Goal: Contribute content: Add original content to the website for others to see

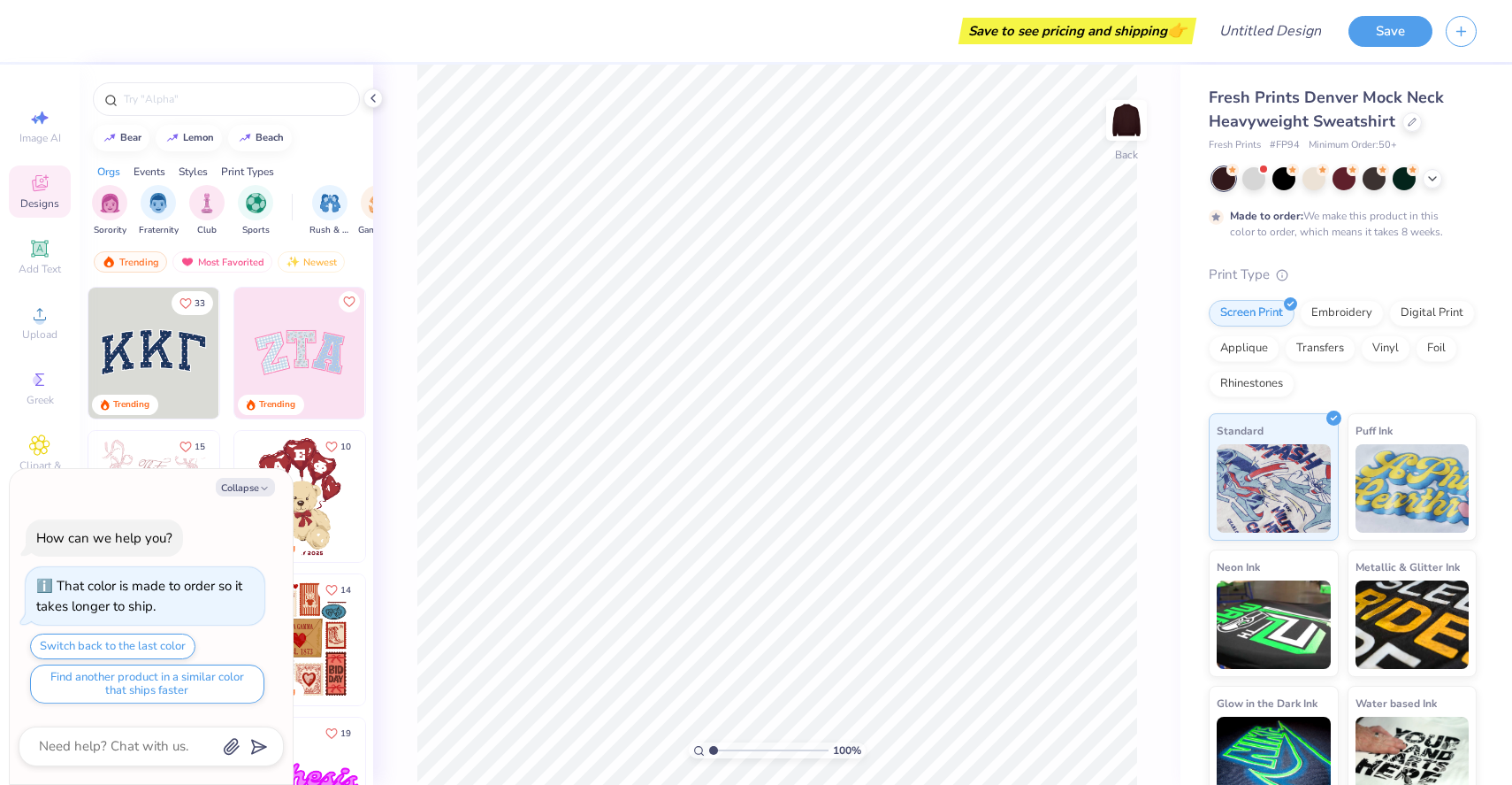
scroll to position [546, 0]
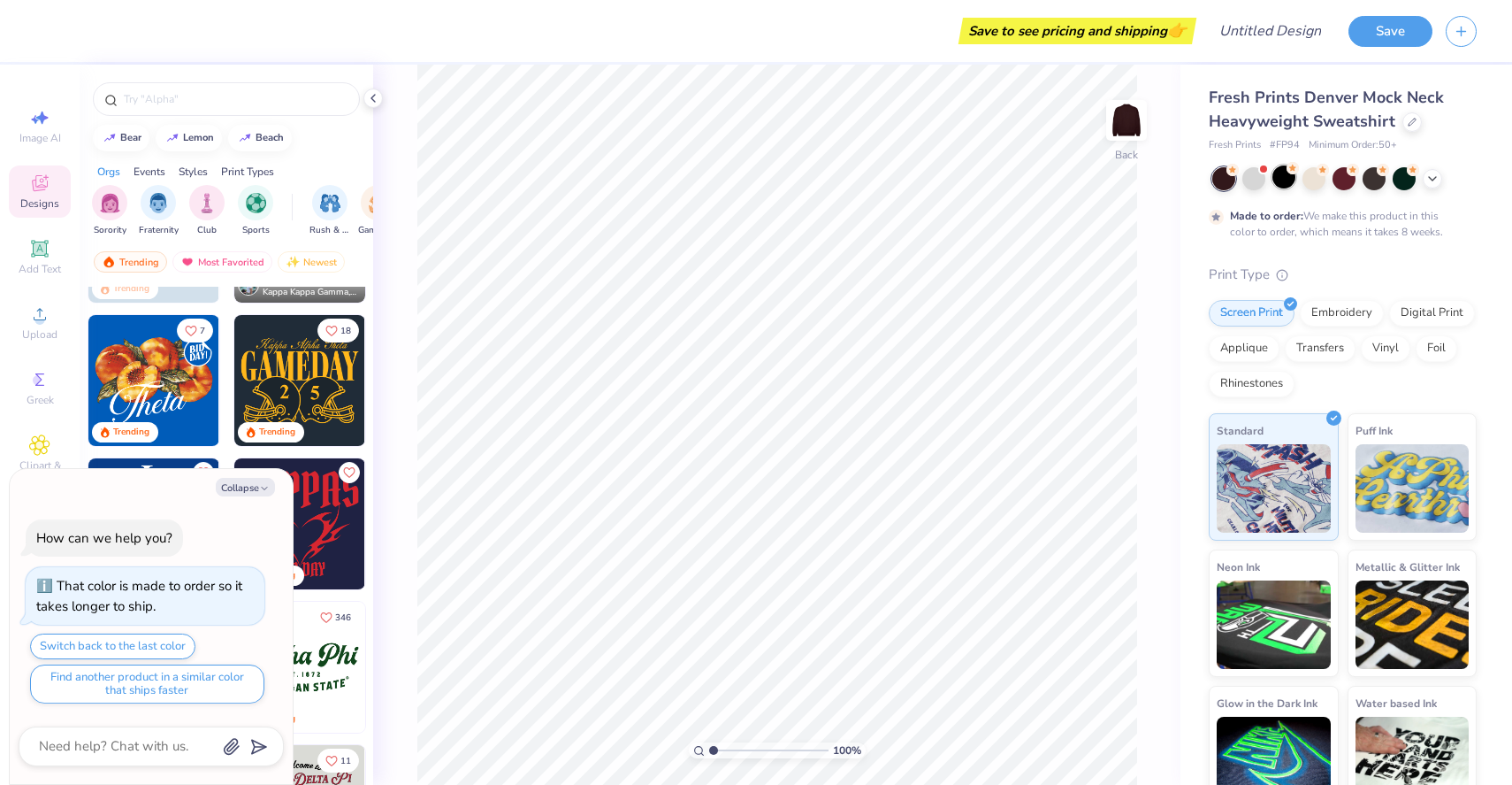
click at [1281, 184] on div at bounding box center [1283, 177] width 23 height 23
click at [1282, 181] on div at bounding box center [1283, 177] width 23 height 23
click at [1349, 182] on div at bounding box center [1343, 177] width 23 height 23
click at [1317, 183] on div at bounding box center [1314, 177] width 23 height 23
click at [1340, 180] on div at bounding box center [1343, 177] width 23 height 23
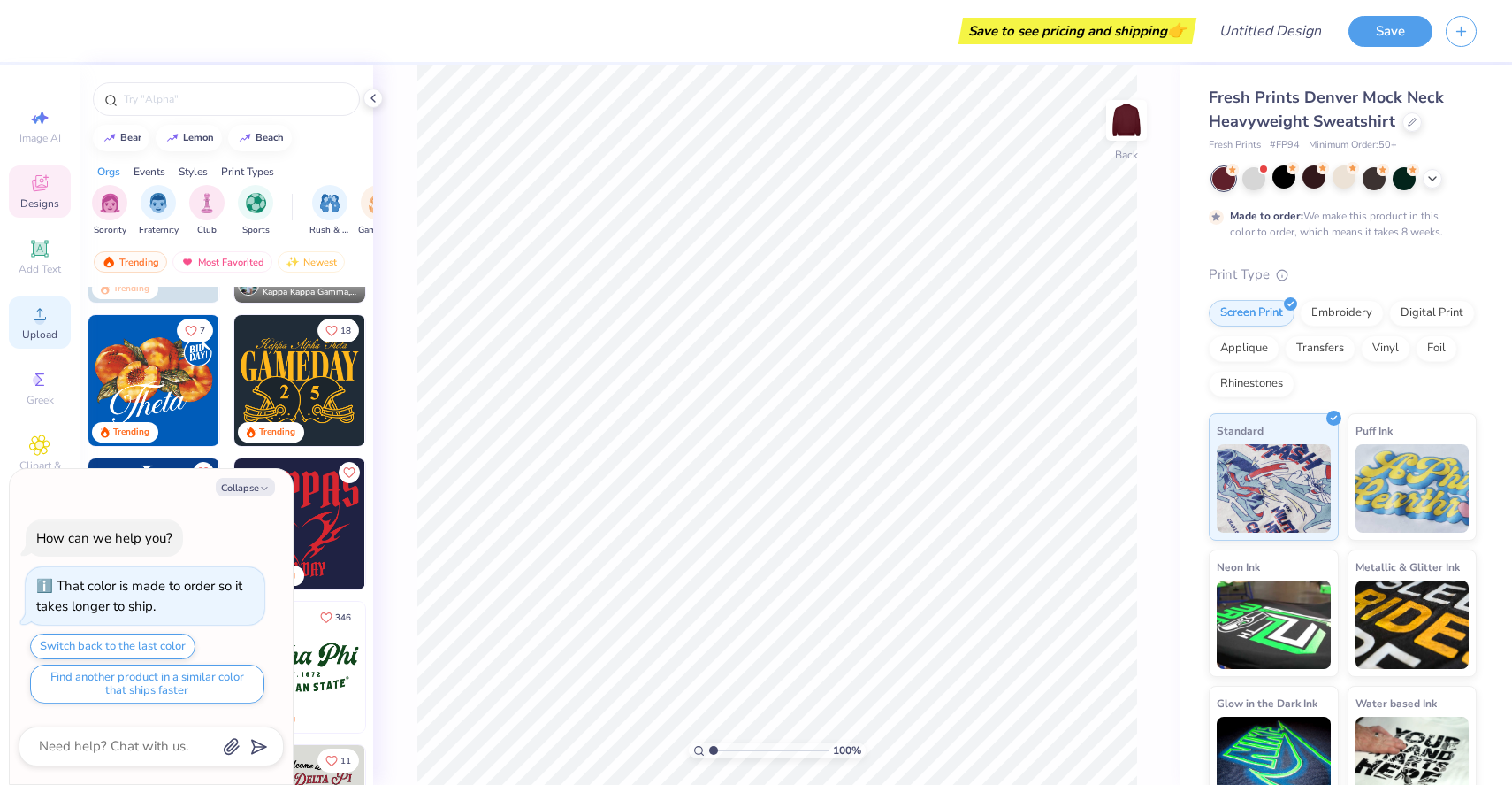
click at [41, 329] on span "Upload" at bounding box center [39, 335] width 36 height 14
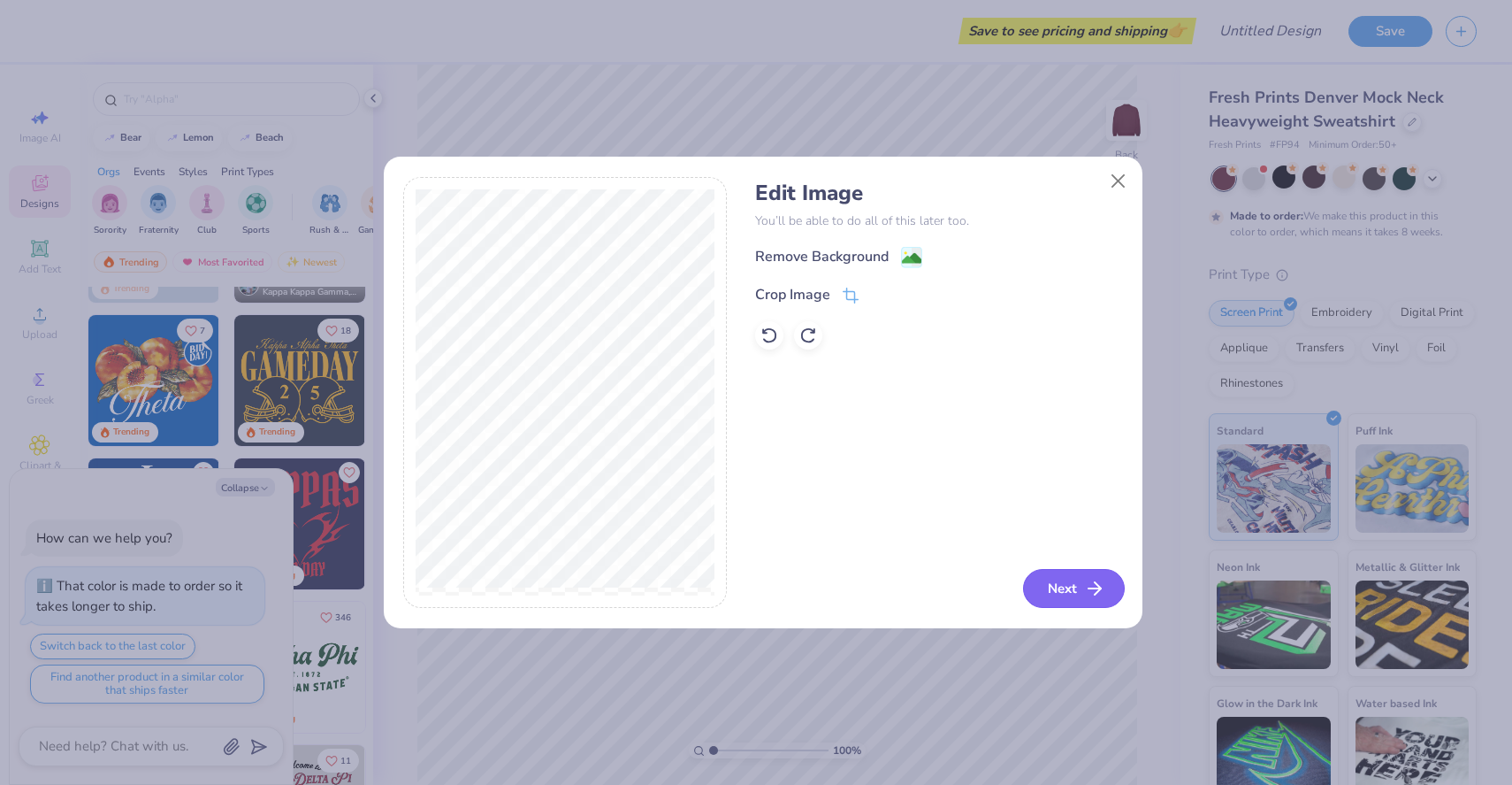
click at [1075, 585] on button "Next" at bounding box center [1074, 588] width 102 height 39
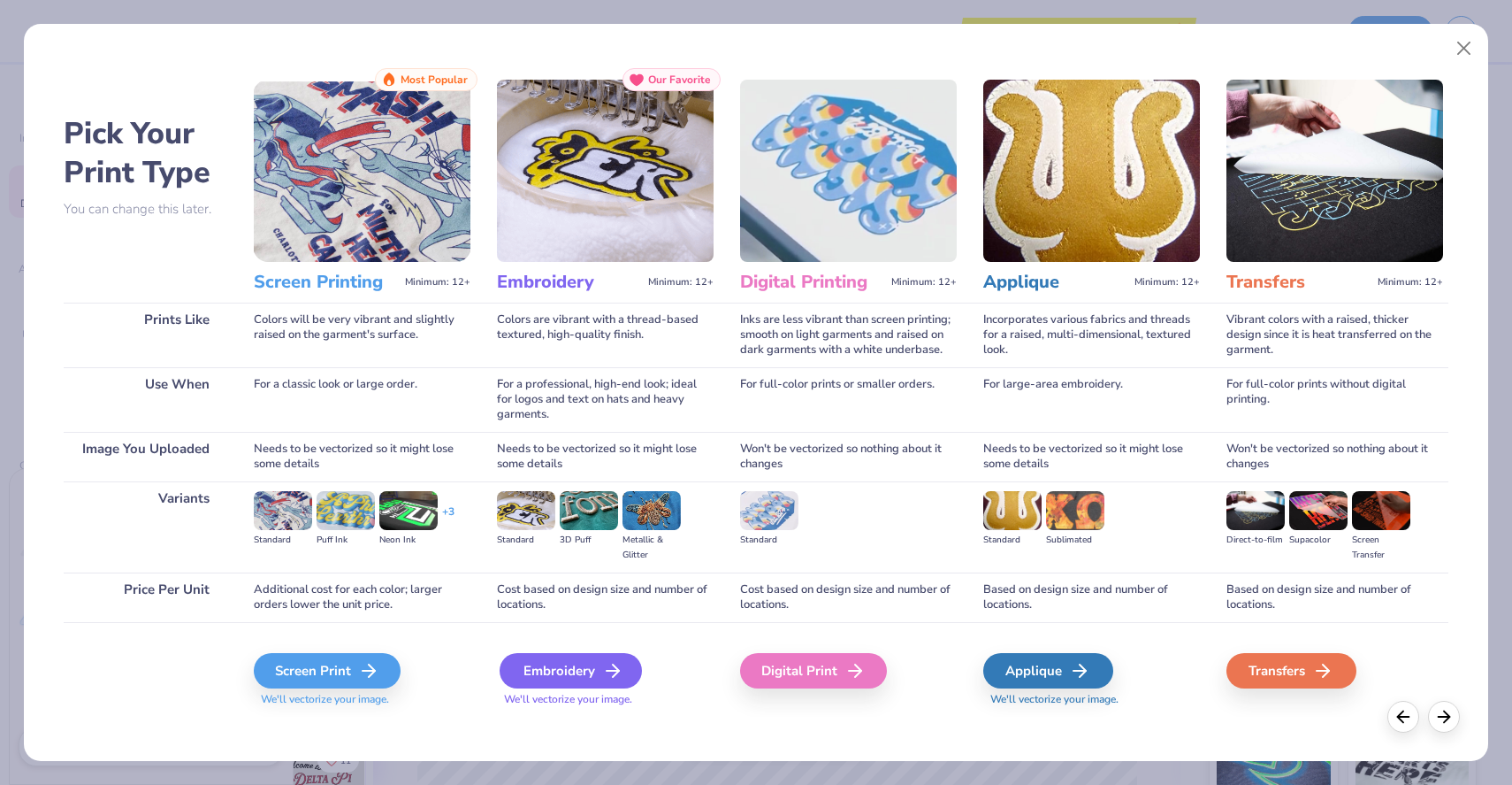
click at [558, 676] on div "Embroidery" at bounding box center [570, 670] width 142 height 36
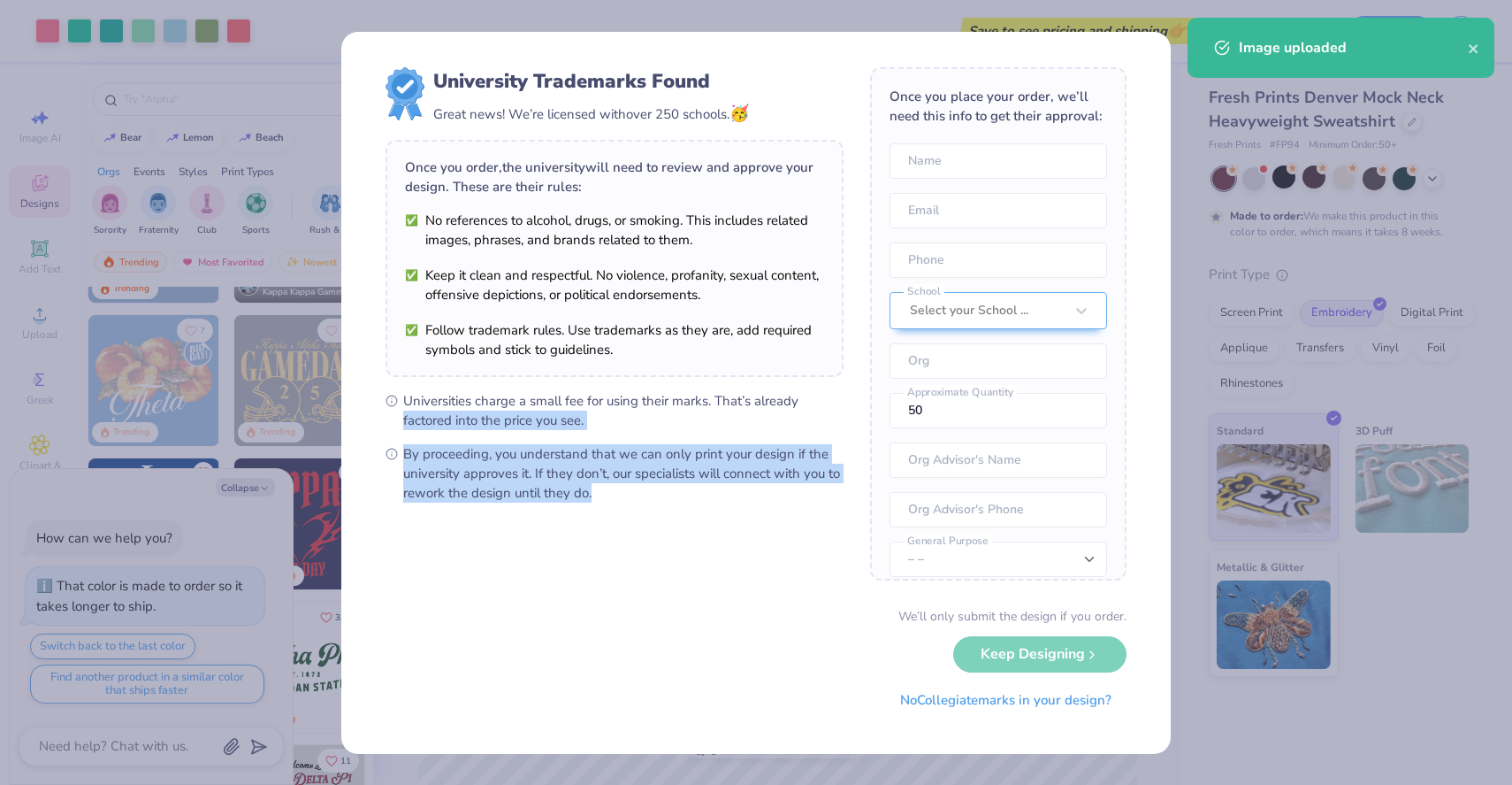
drag, startPoint x: 558, startPoint y: 676, endPoint x: 855, endPoint y: 392, distance: 410.9
click at [855, 392] on form "University Trademarks Found Great news! We’re licensed with over 250 schools. 🥳…" at bounding box center [756, 392] width 741 height 651
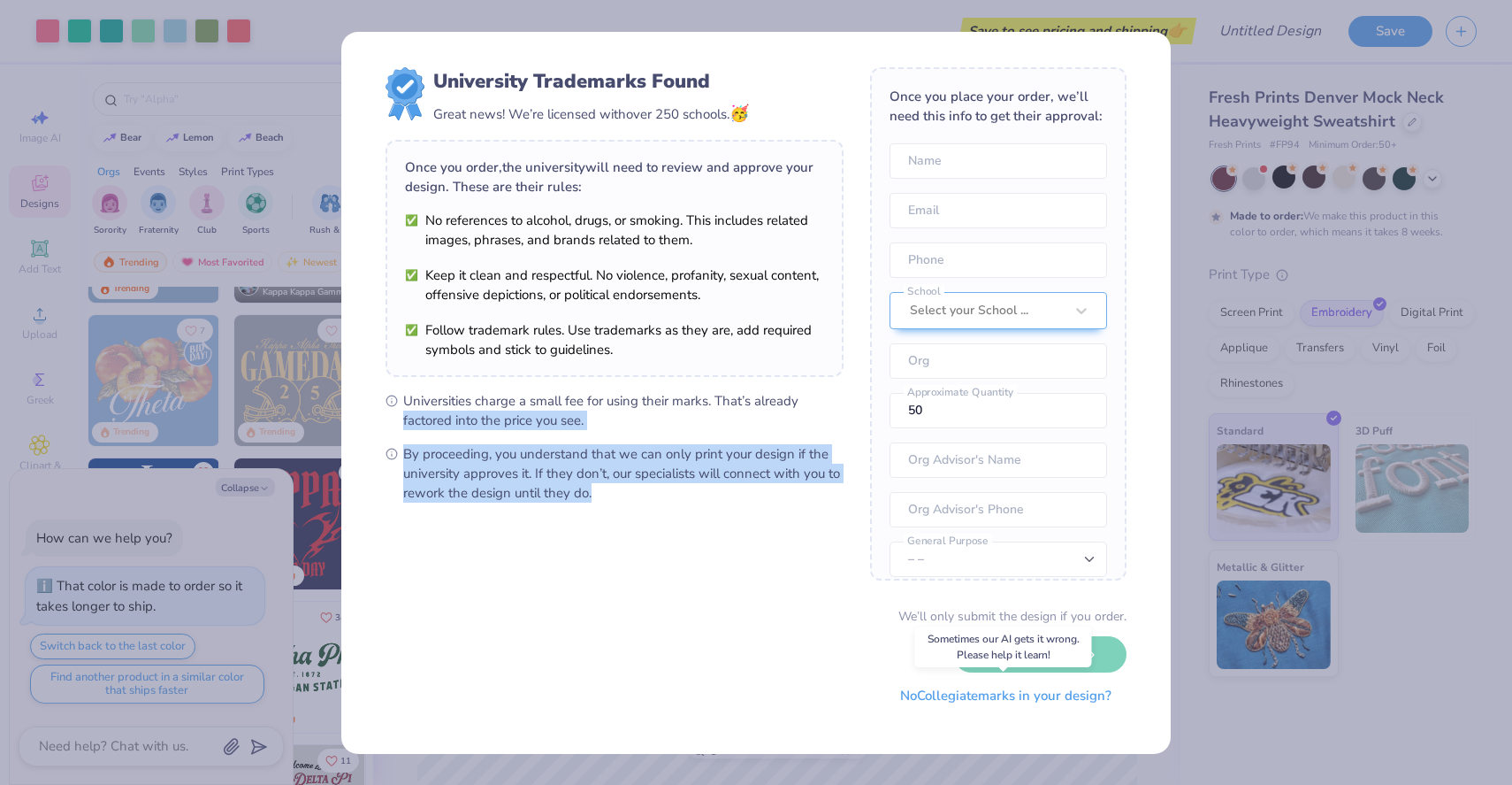
click at [989, 702] on button "No Collegiate marks in your design?" at bounding box center [1006, 695] width 242 height 37
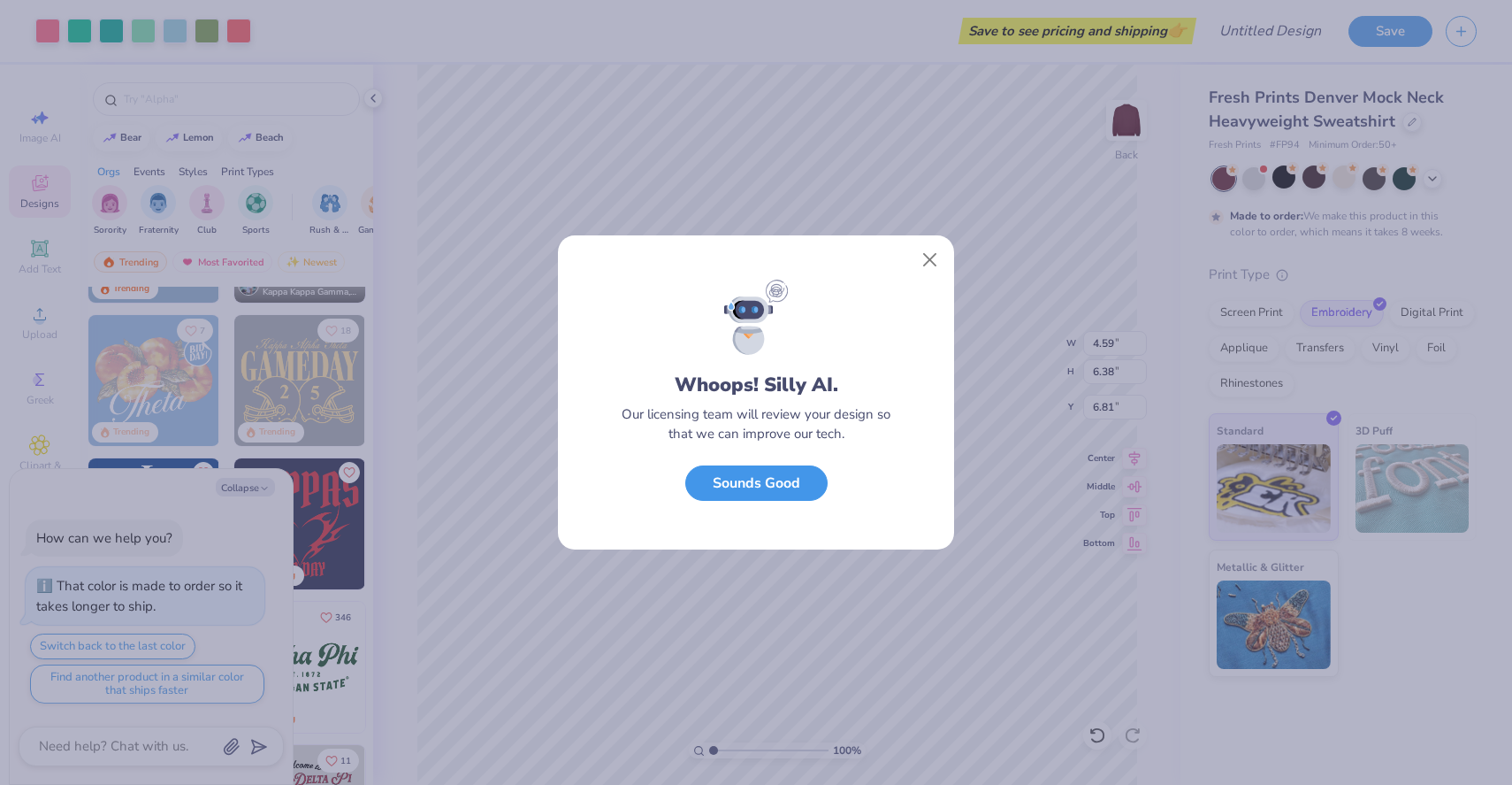
click at [806, 490] on button "Sounds Good" at bounding box center [756, 483] width 142 height 37
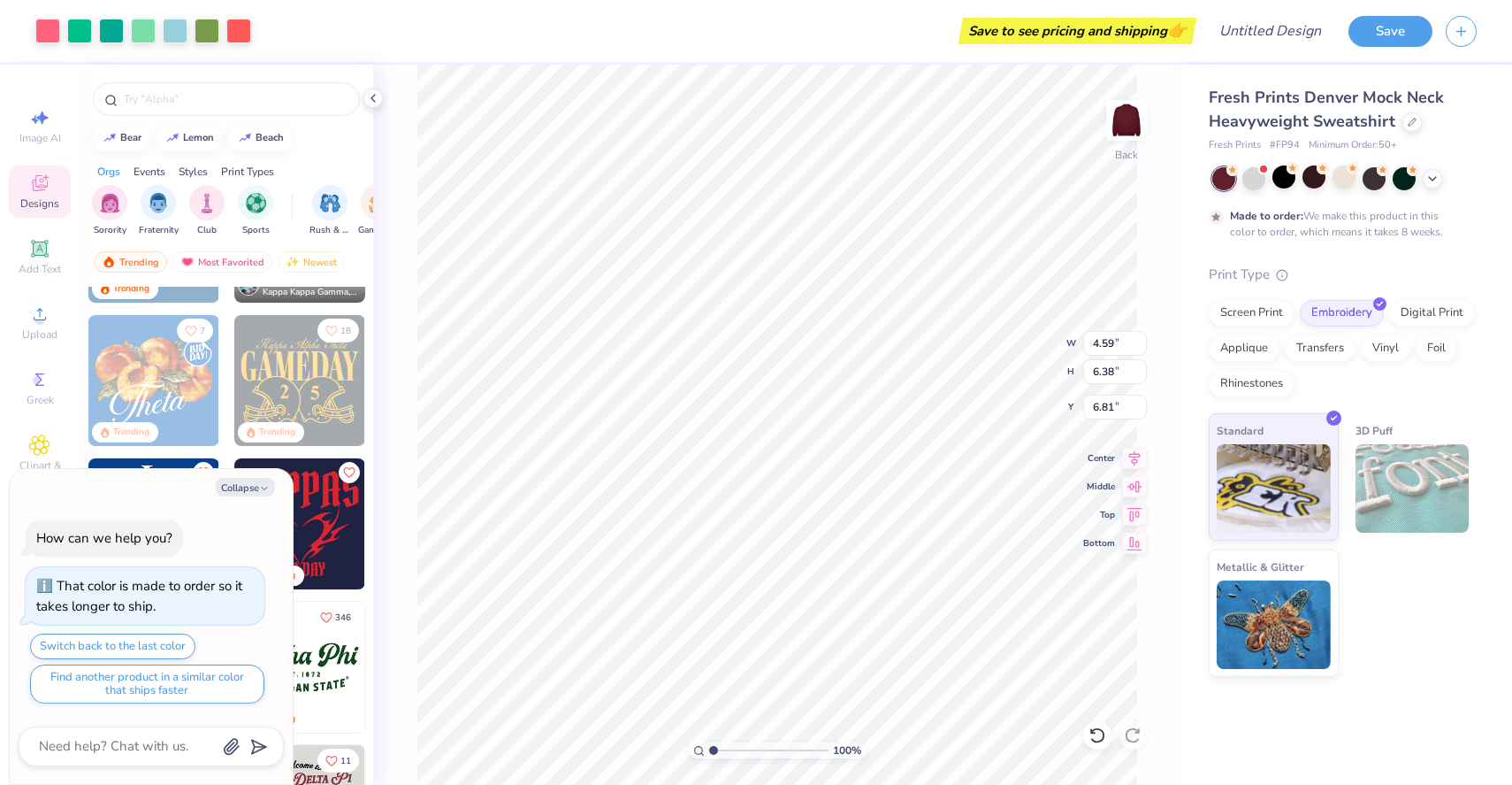
type textarea "x"
type input "0.50"
type textarea "x"
type input "3.99"
type input "5.55"
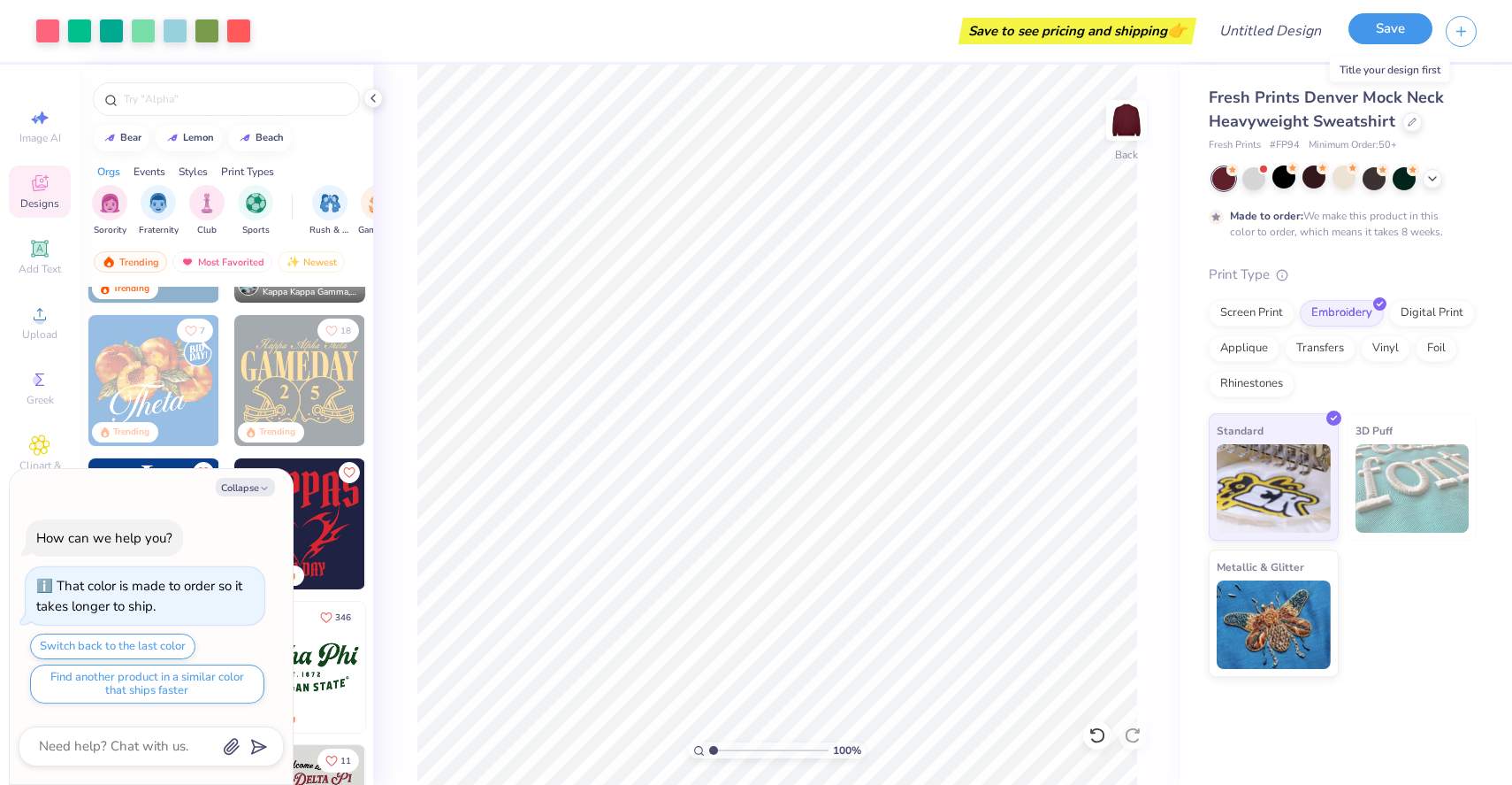
click at [1387, 37] on button "Save" at bounding box center [1390, 28] width 84 height 31
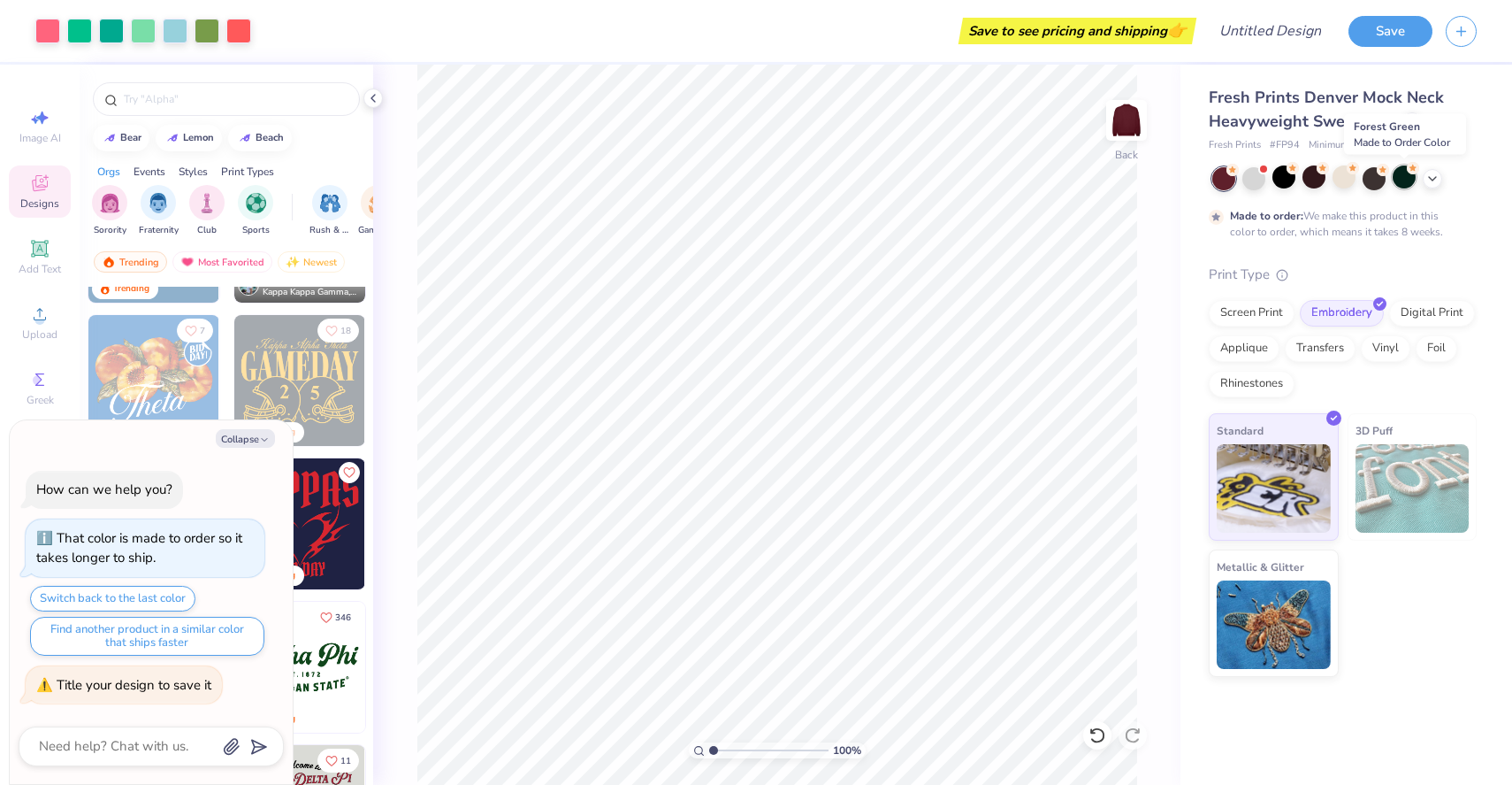
click at [1399, 183] on div at bounding box center [1403, 177] width 23 height 23
click at [1376, 182] on div at bounding box center [1374, 177] width 23 height 23
click at [1309, 183] on div at bounding box center [1314, 177] width 23 height 23
click at [1280, 183] on div at bounding box center [1283, 177] width 23 height 23
click at [1220, 185] on div at bounding box center [1223, 178] width 23 height 23
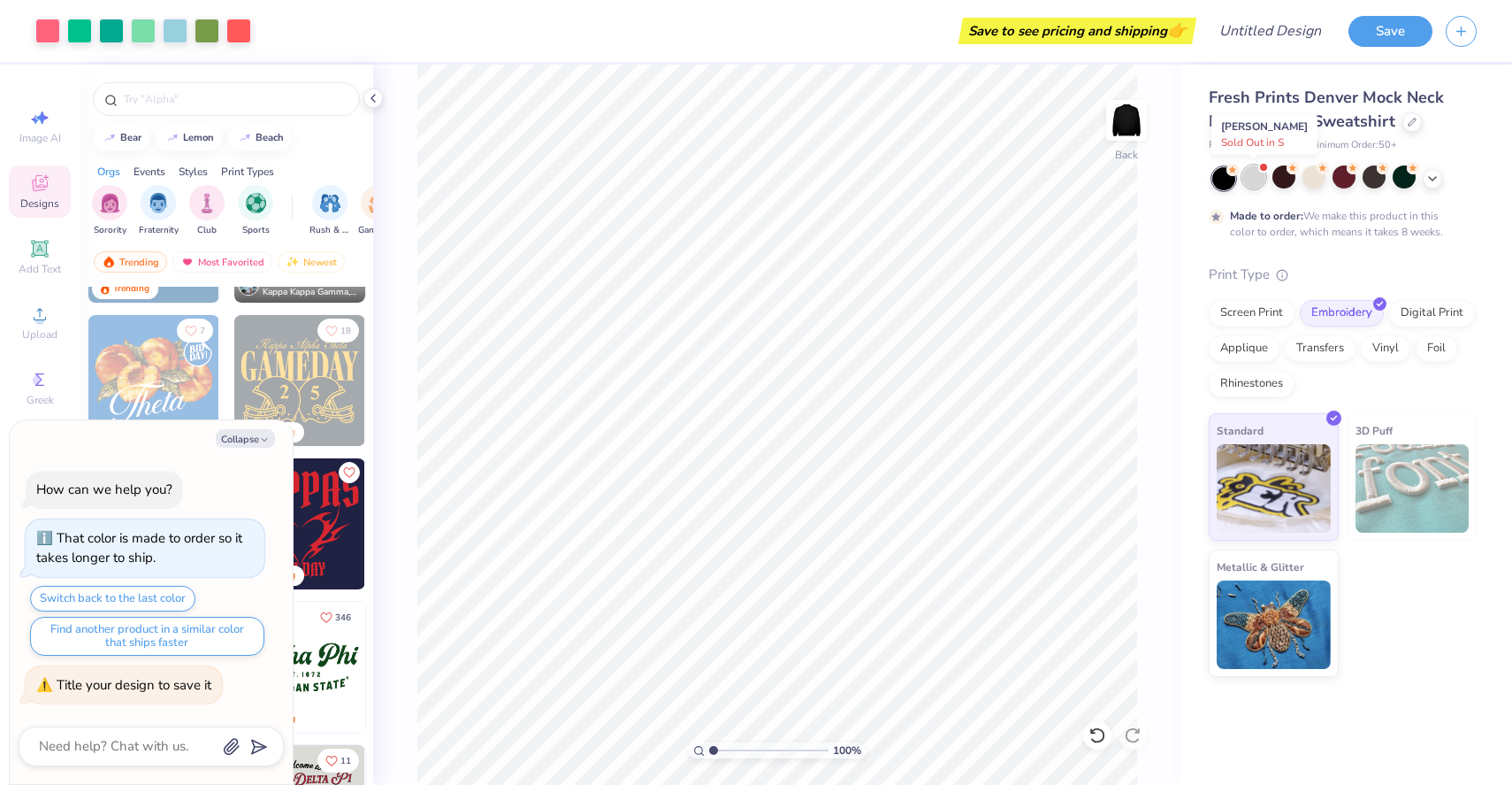
click at [1253, 184] on div at bounding box center [1253, 177] width 23 height 23
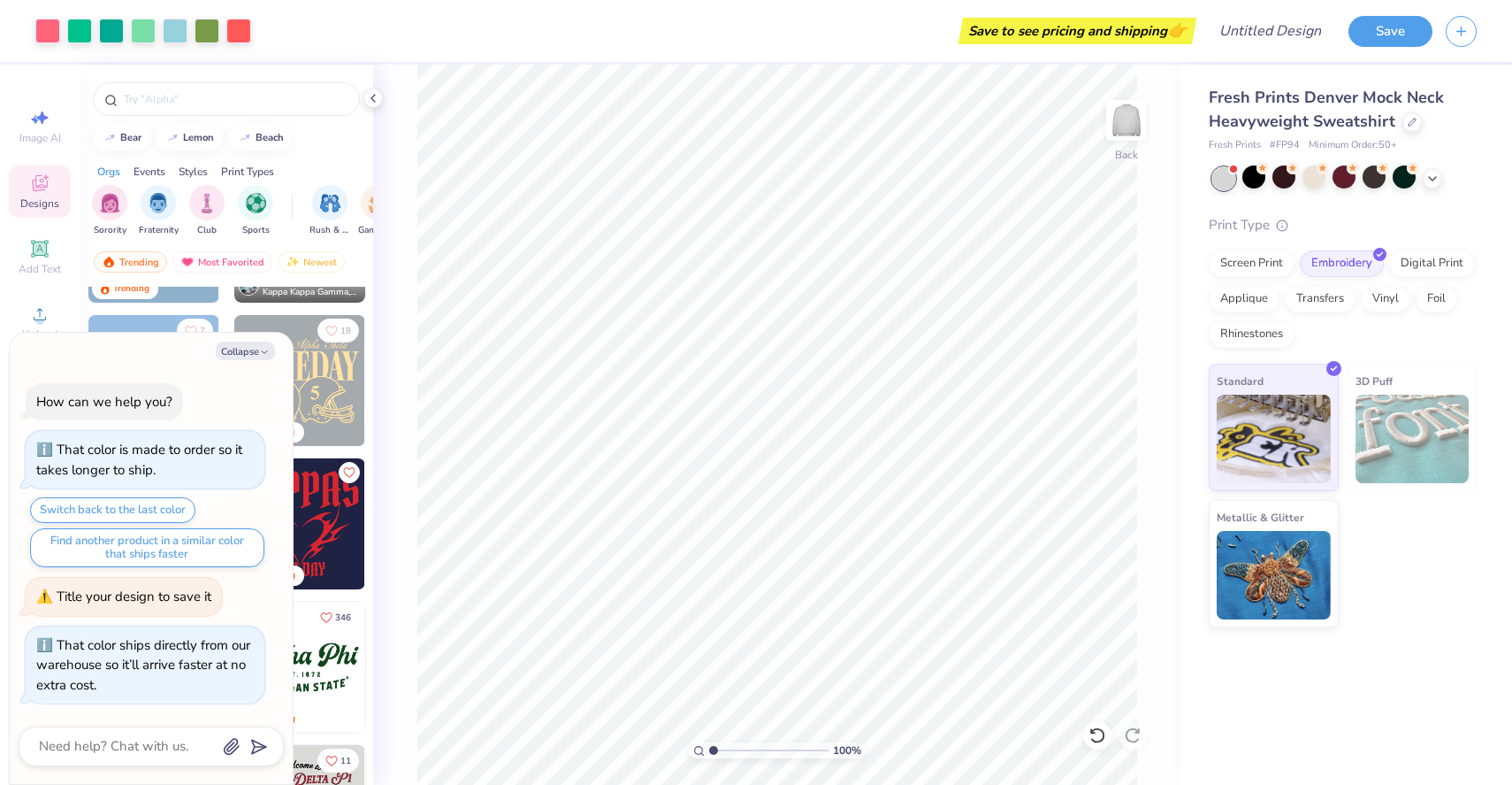
scroll to position [421, 0]
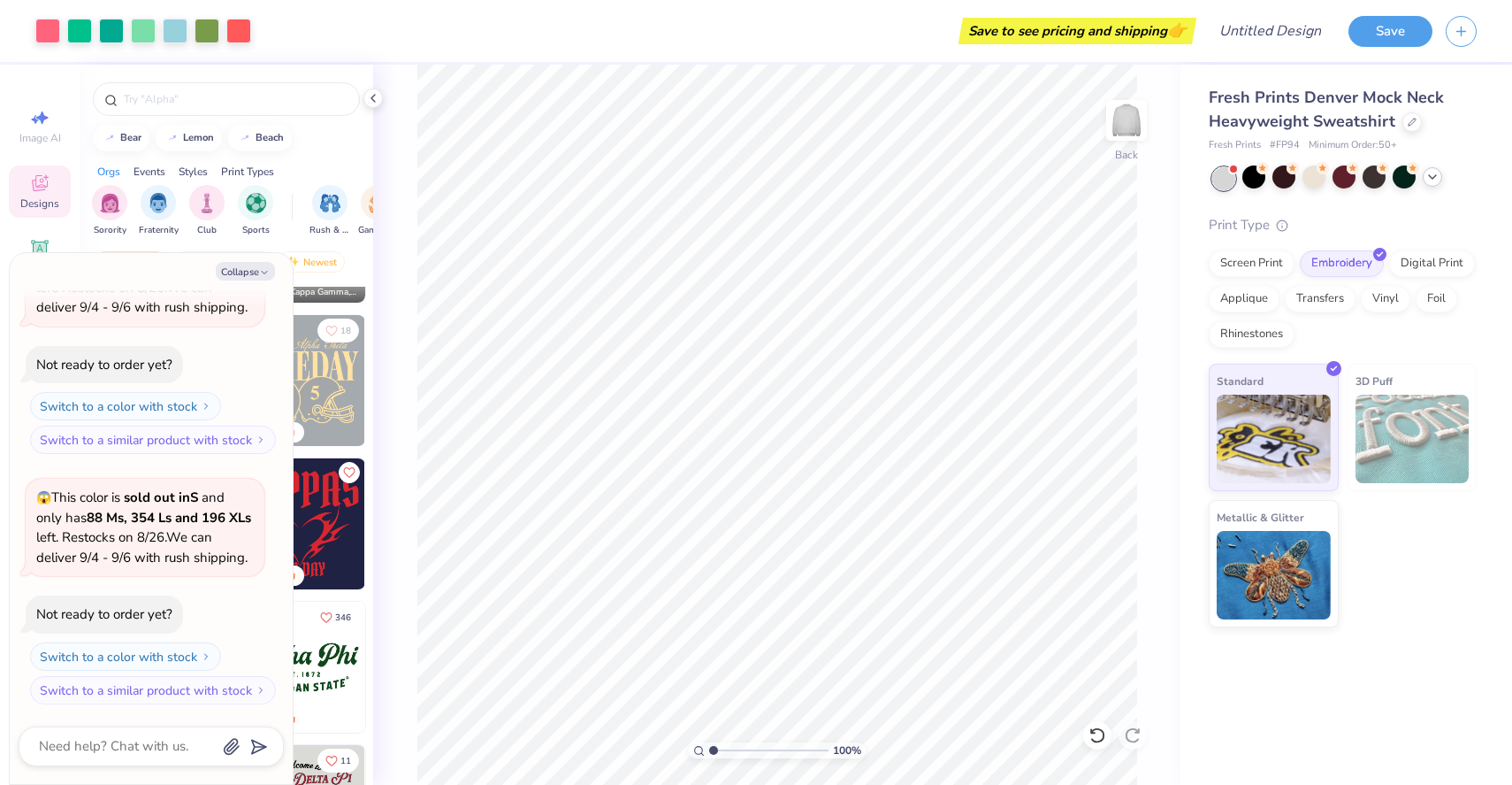
click at [1430, 183] on icon at bounding box center [1432, 177] width 14 height 14
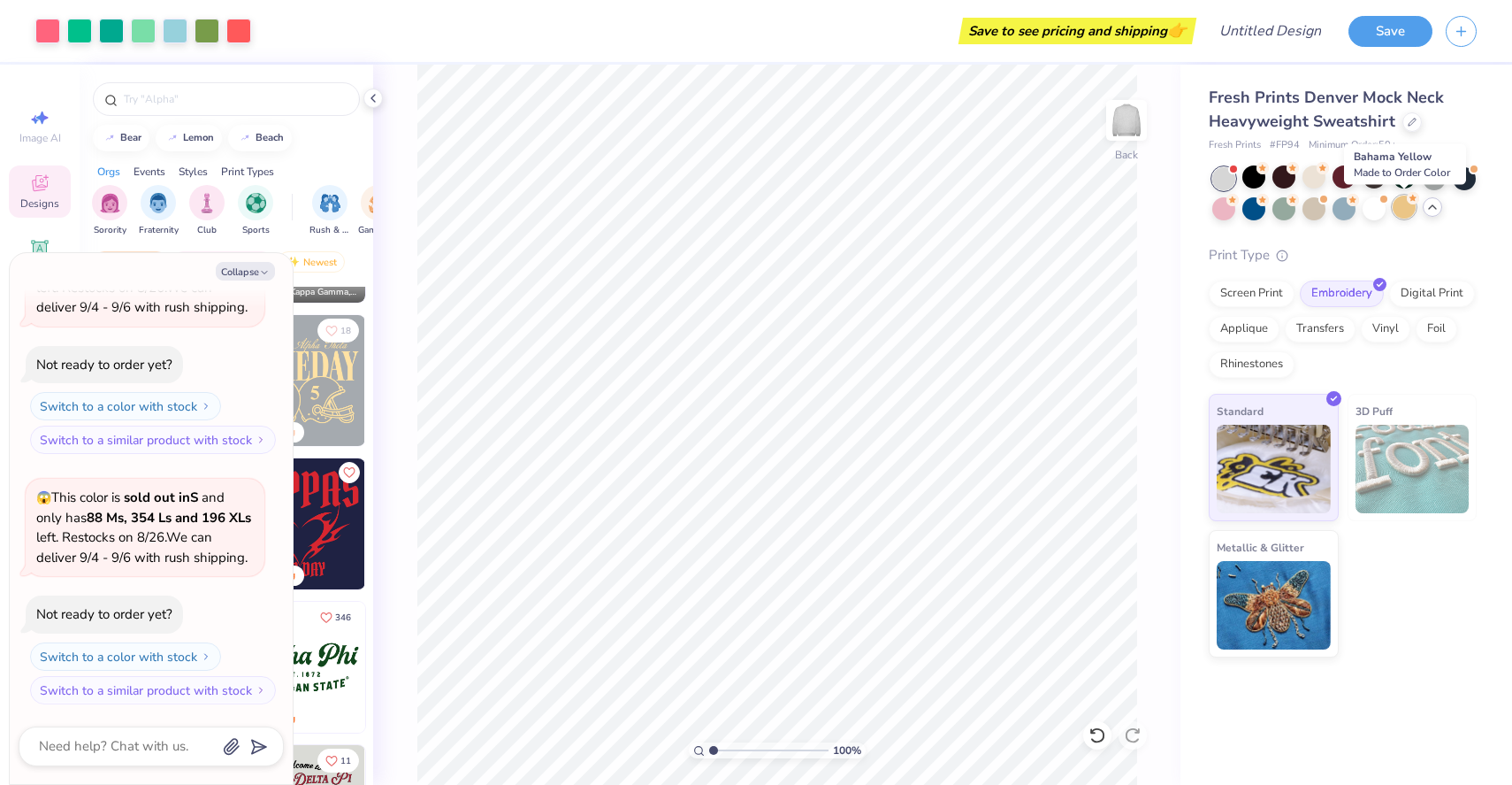
click at [1404, 216] on div at bounding box center [1403, 206] width 23 height 23
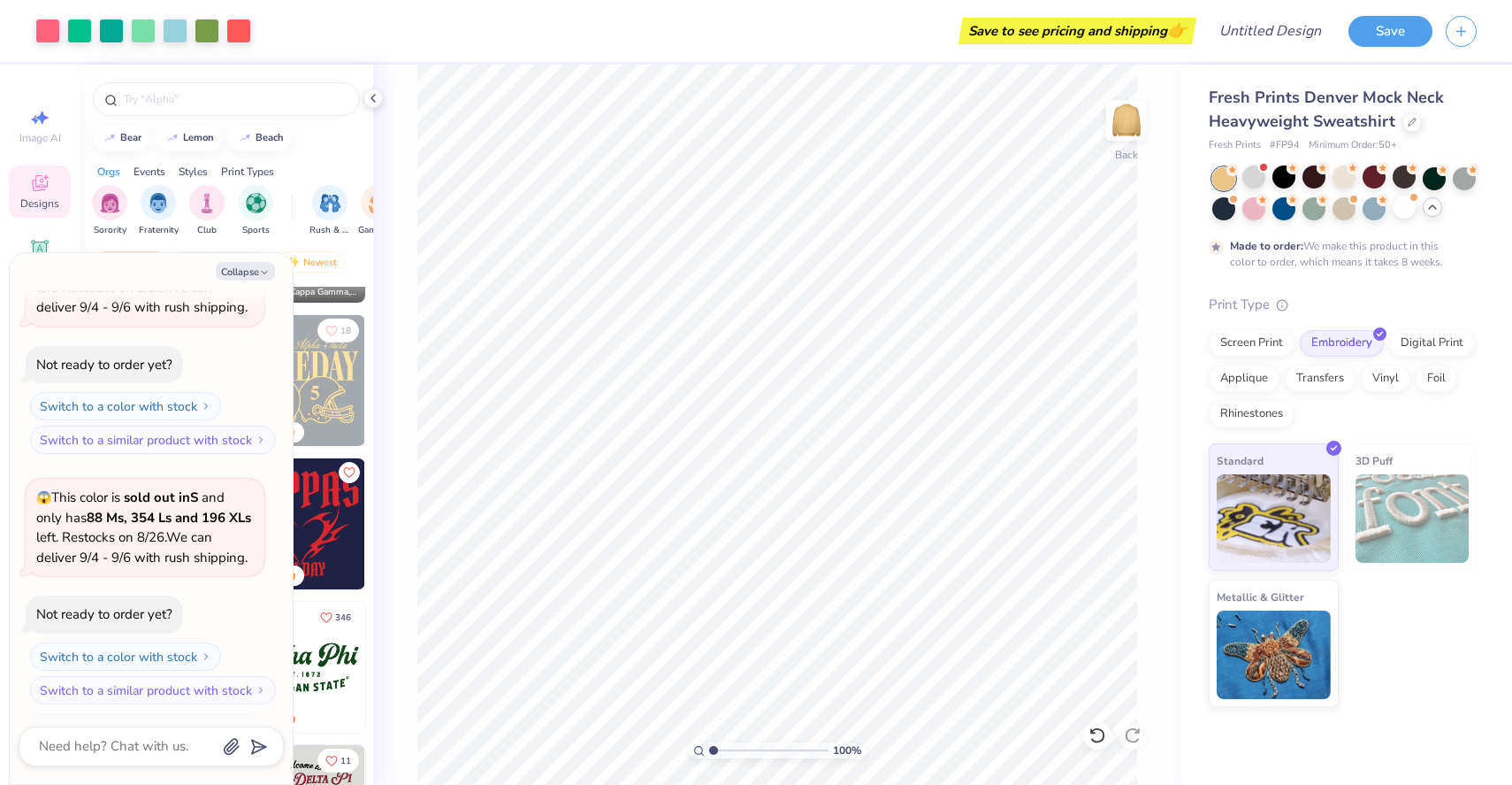
scroll to position [567, 0]
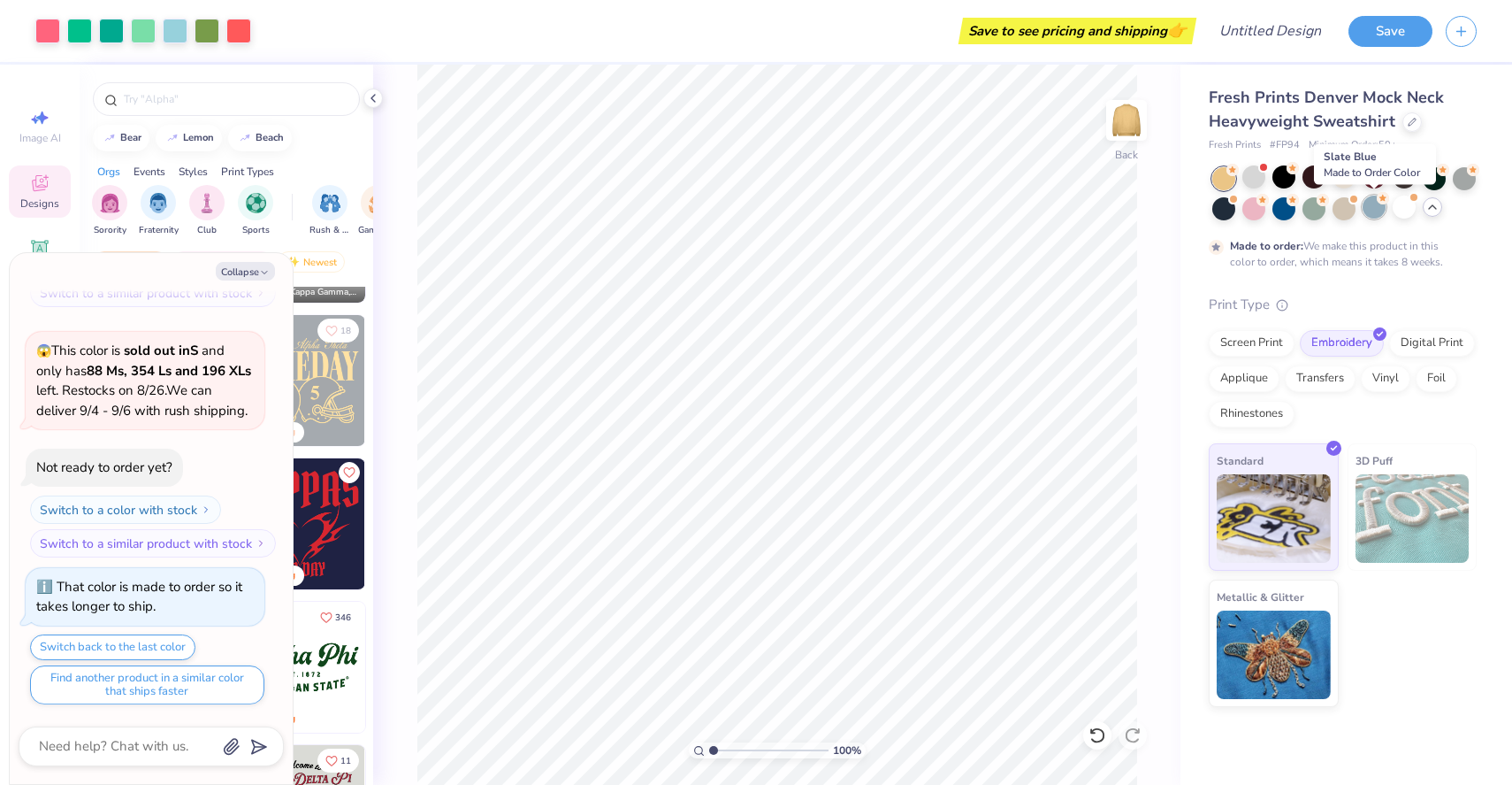
click at [1376, 214] on div at bounding box center [1374, 206] width 23 height 23
click at [1281, 215] on div at bounding box center [1283, 206] width 23 height 23
click at [1217, 216] on div at bounding box center [1223, 206] width 23 height 23
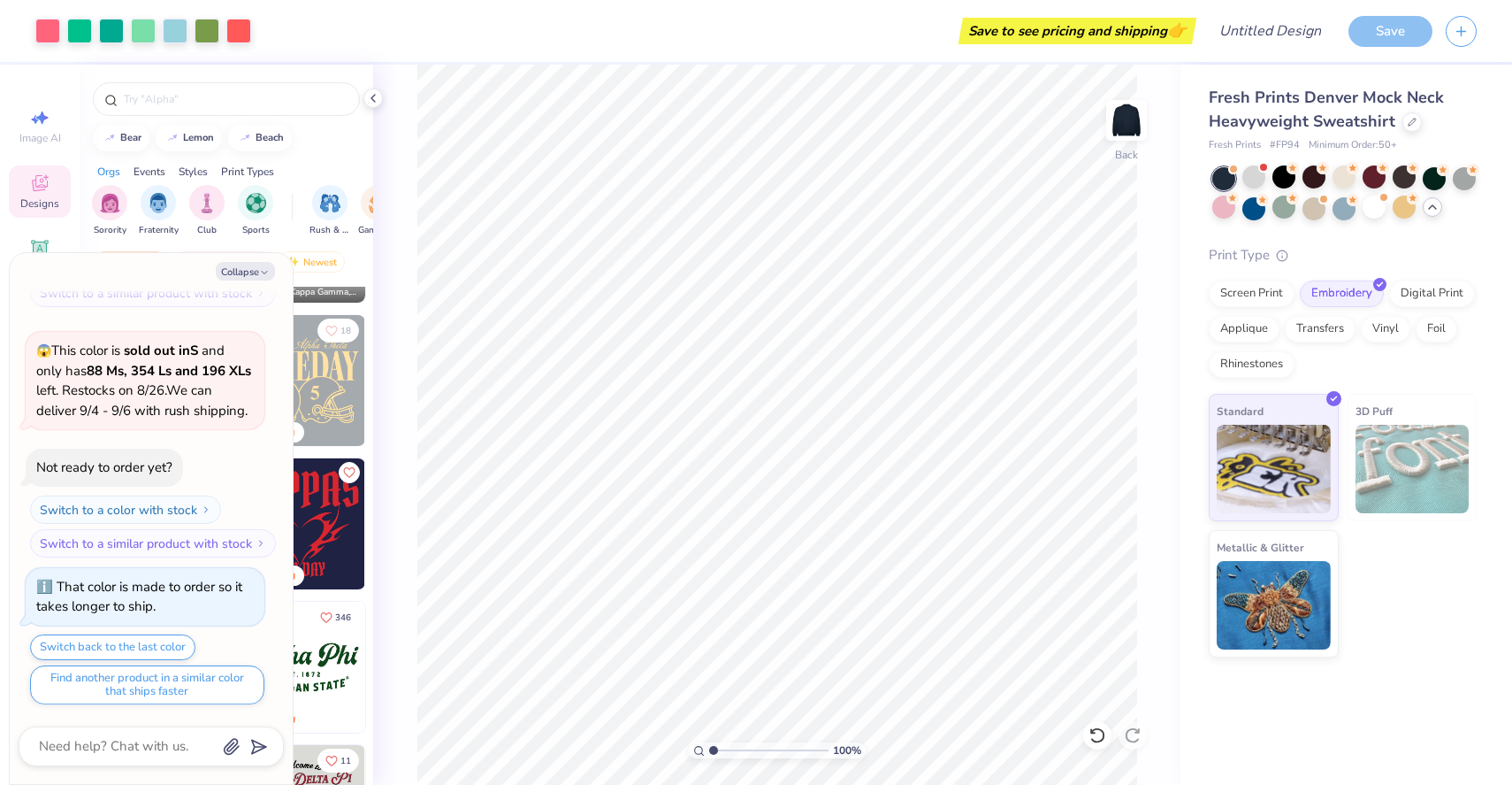
scroll to position [886, 0]
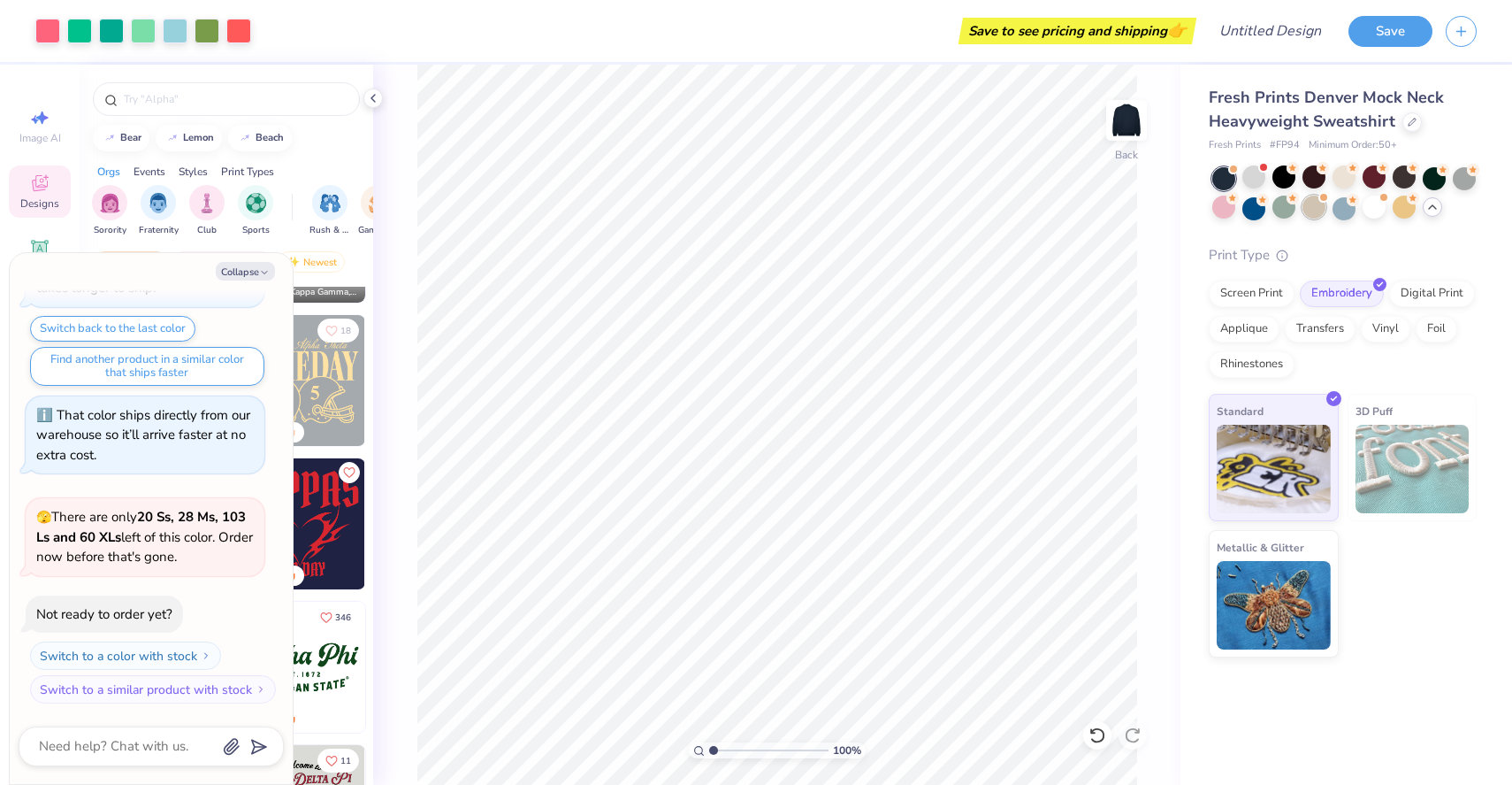
click at [1313, 216] on div at bounding box center [1314, 206] width 23 height 23
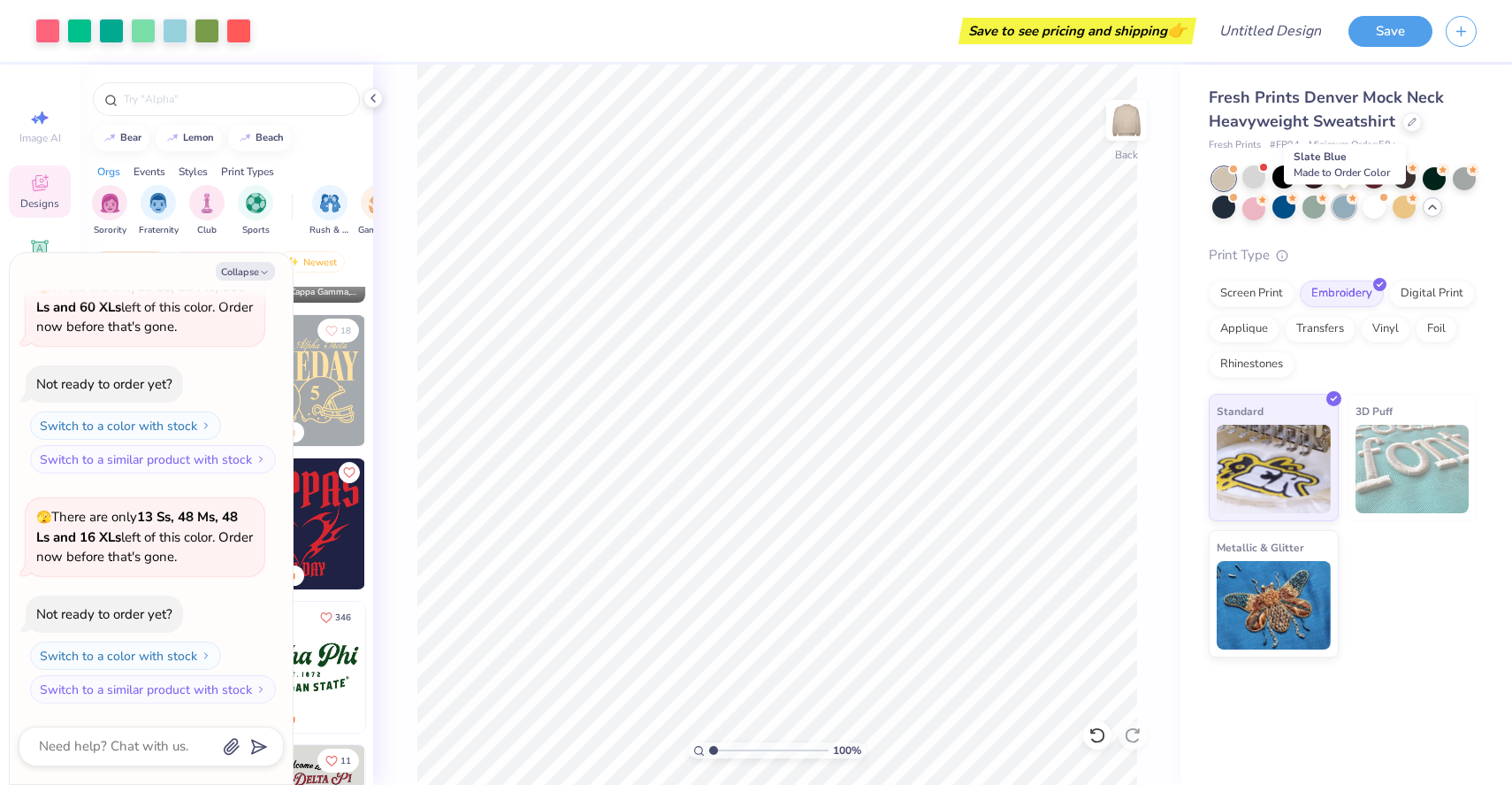
click at [1338, 211] on div at bounding box center [1343, 206] width 23 height 23
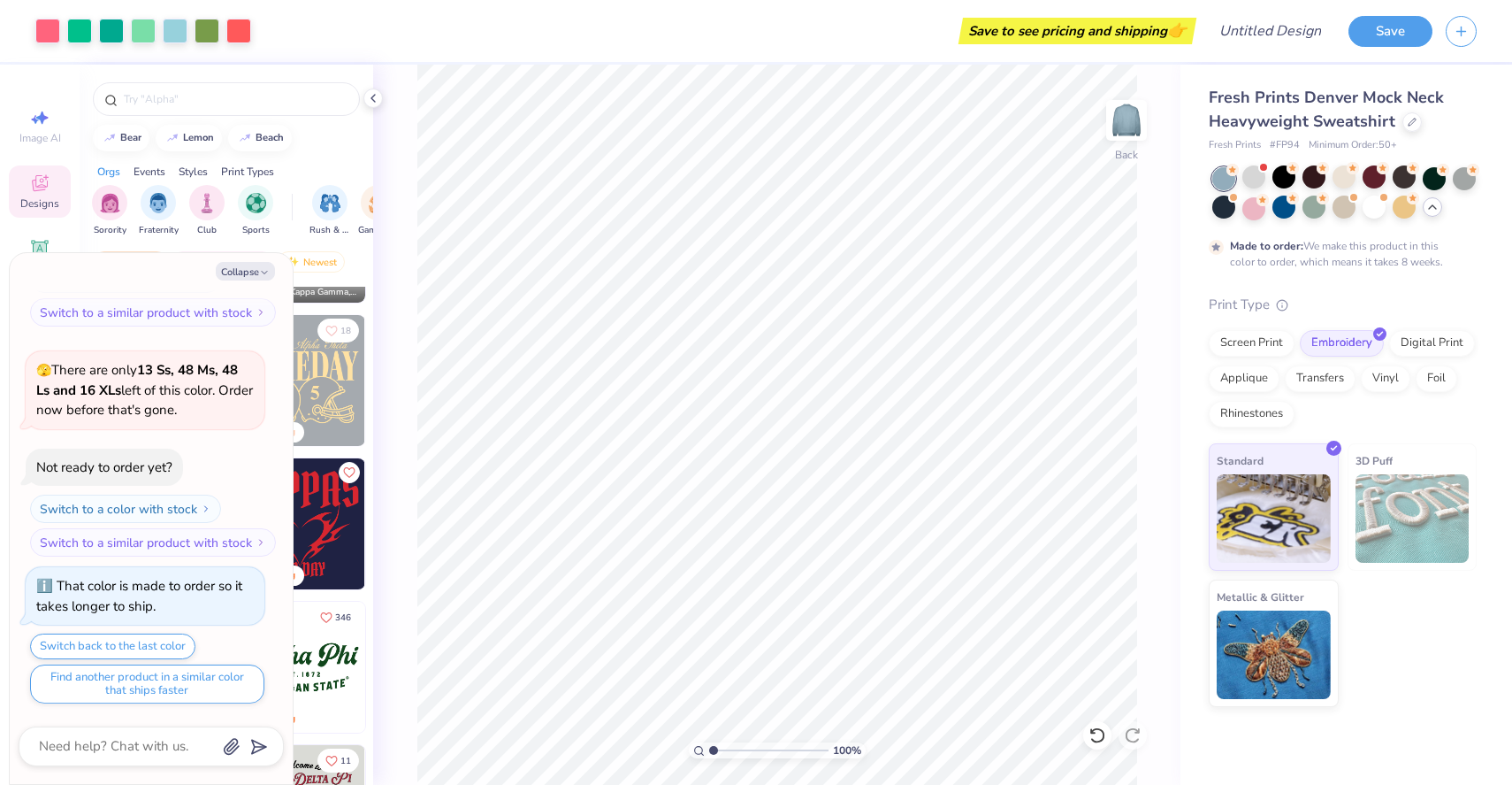
click at [1427, 212] on icon at bounding box center [1432, 206] width 14 height 14
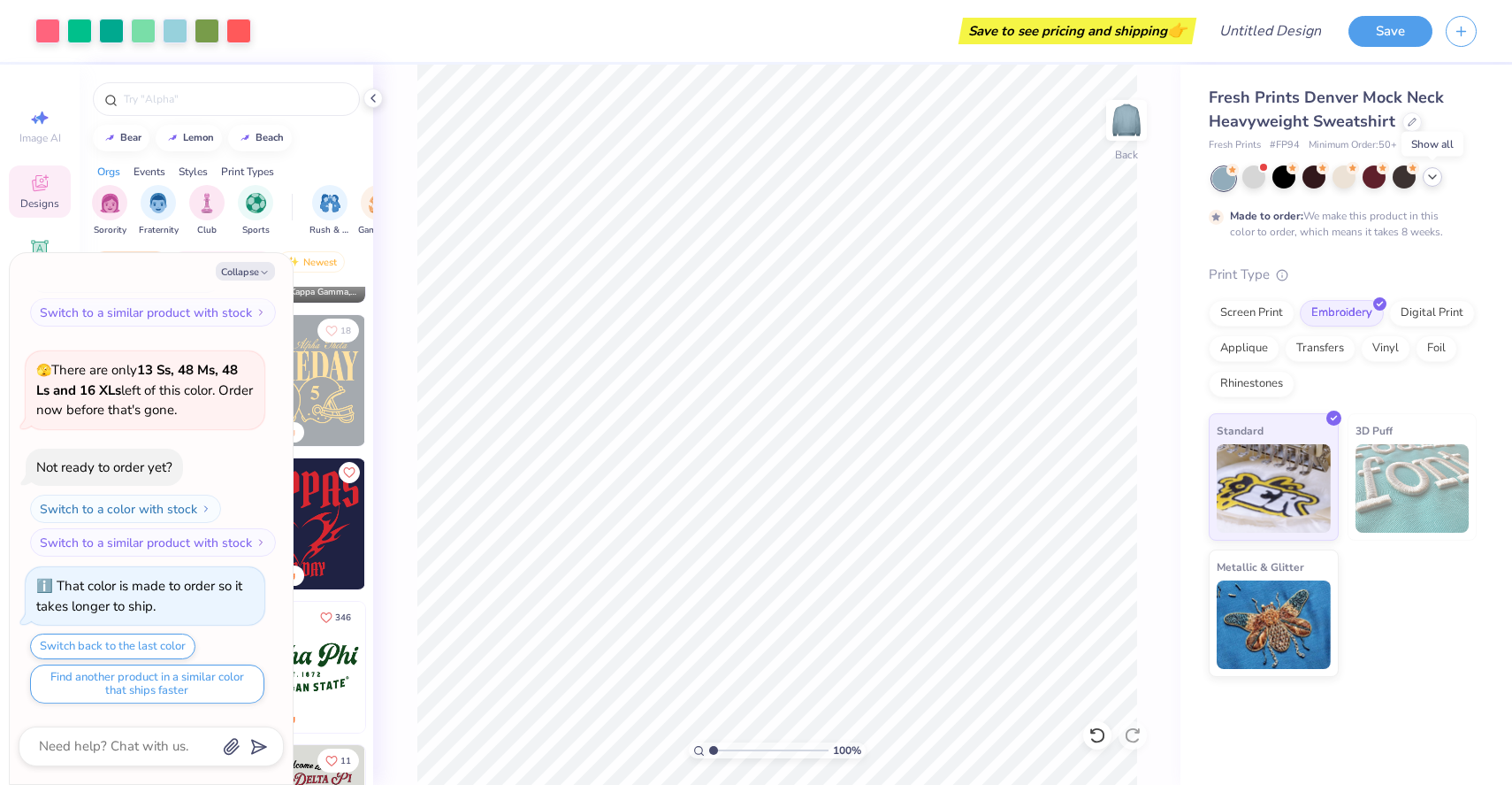
click at [1428, 185] on div at bounding box center [1433, 177] width 20 height 20
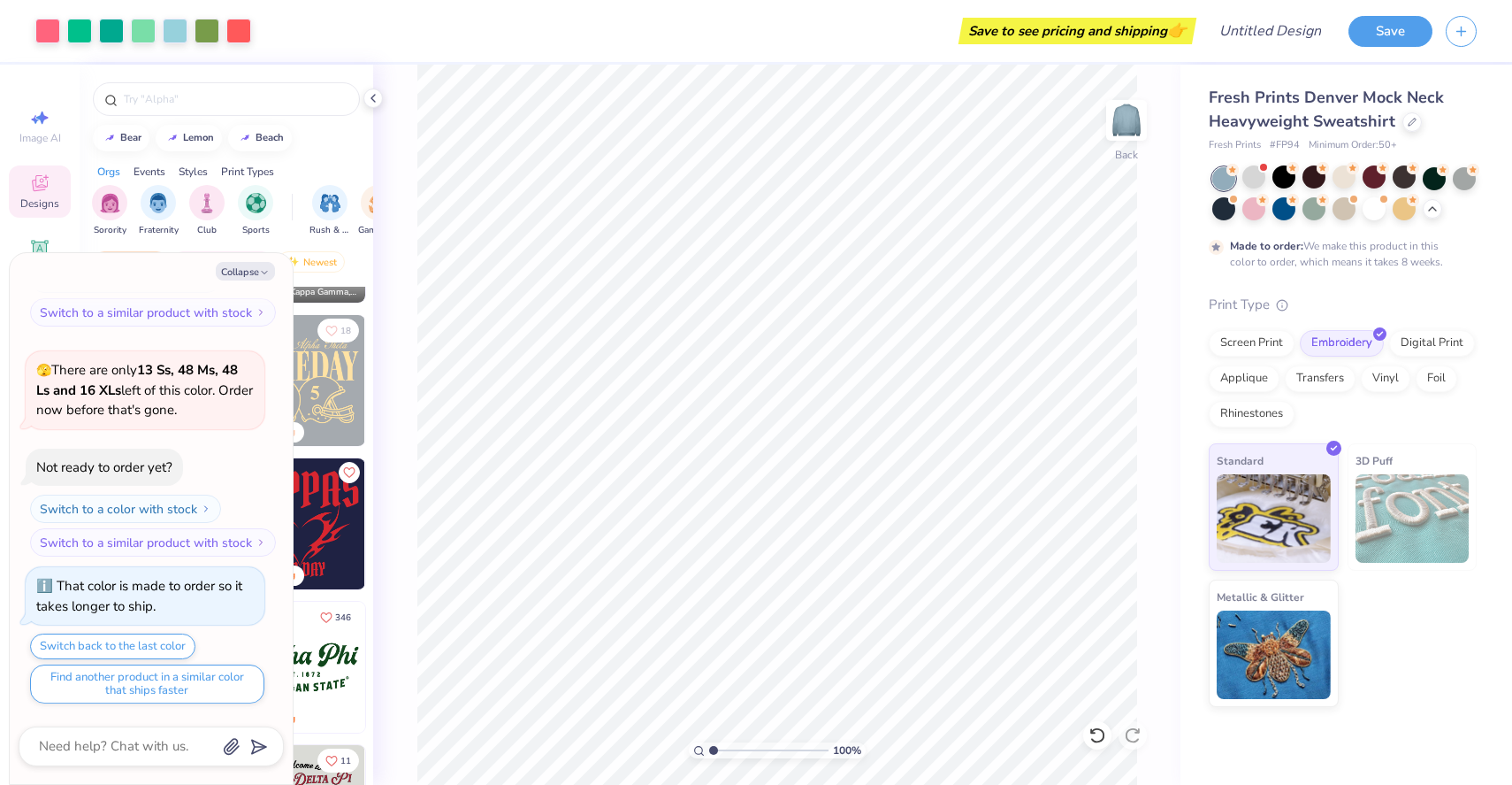
click at [1390, 214] on div at bounding box center [1344, 194] width 265 height 53
click at [1377, 214] on div at bounding box center [1374, 206] width 23 height 23
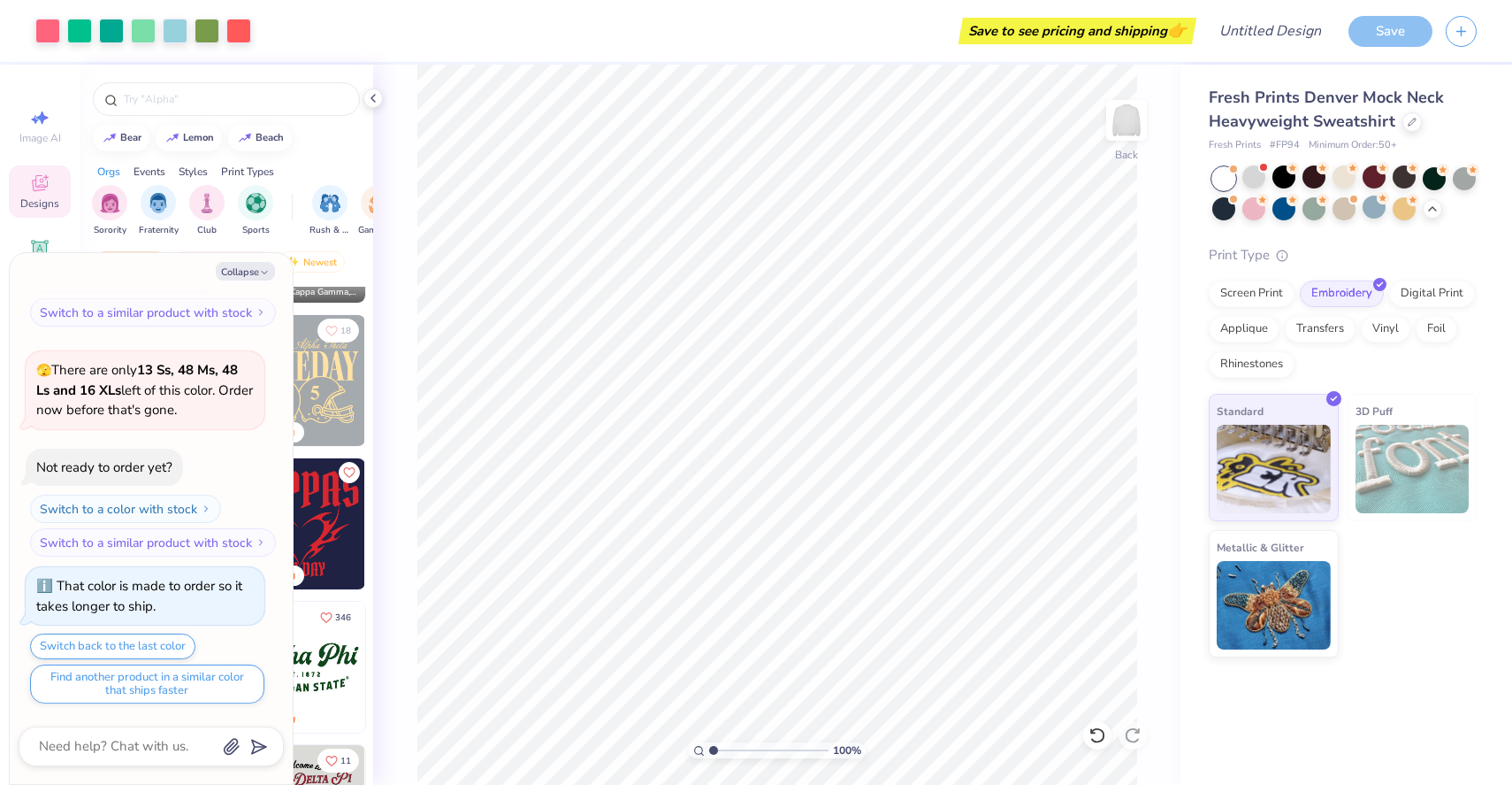
scroll to position [1580, 0]
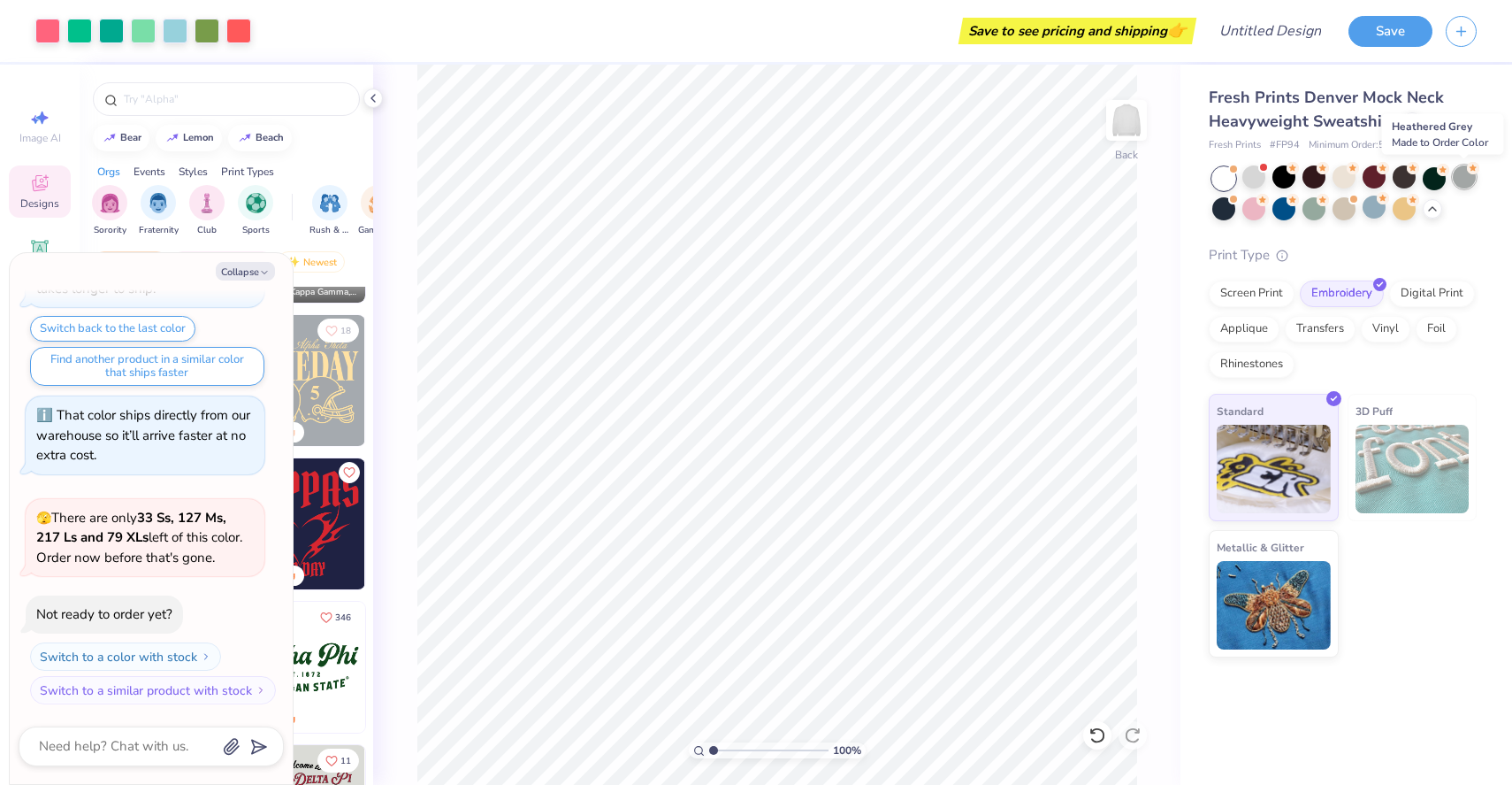
click at [1464, 183] on div at bounding box center [1464, 177] width 23 height 23
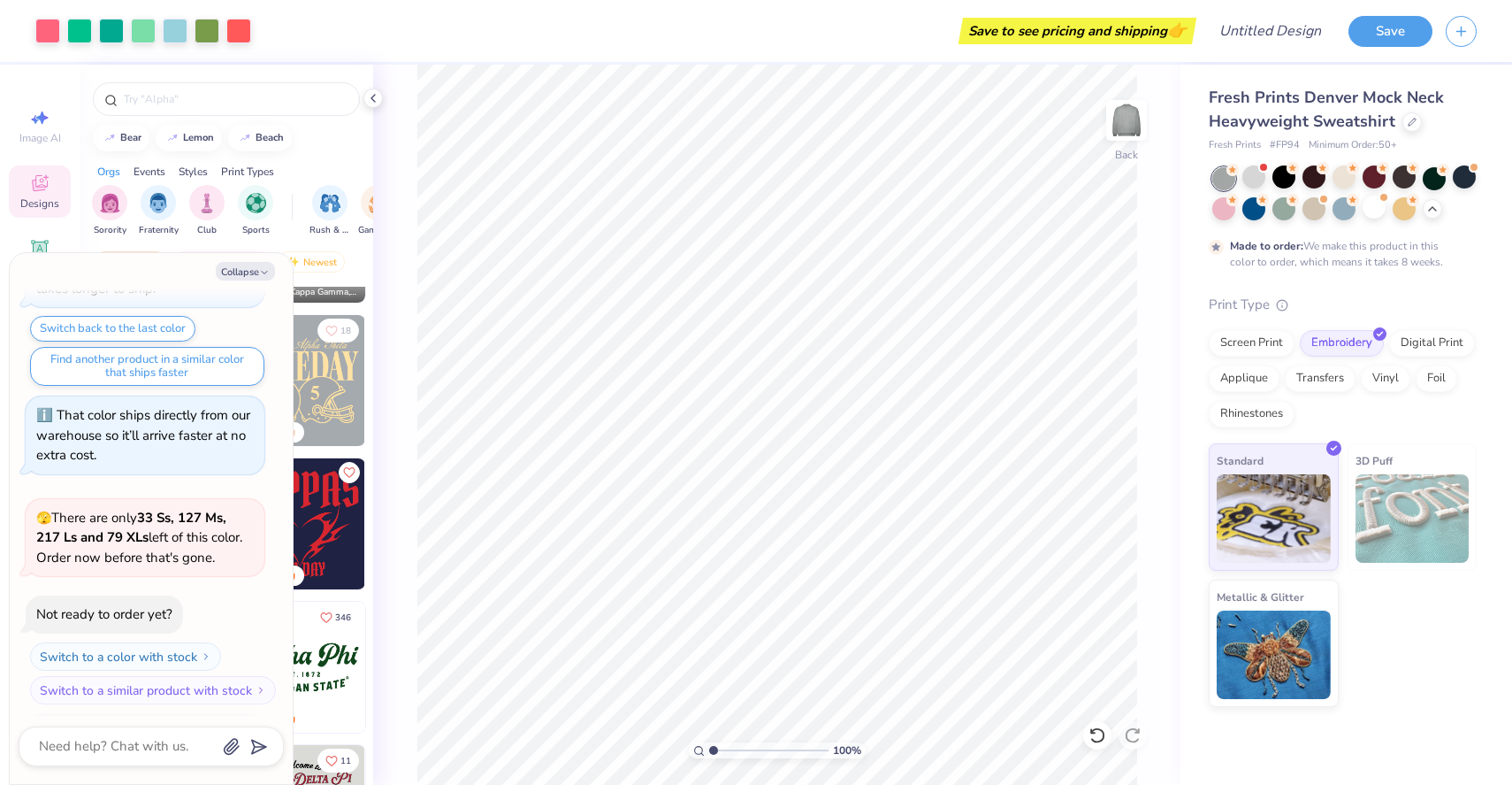
scroll to position [1727, 0]
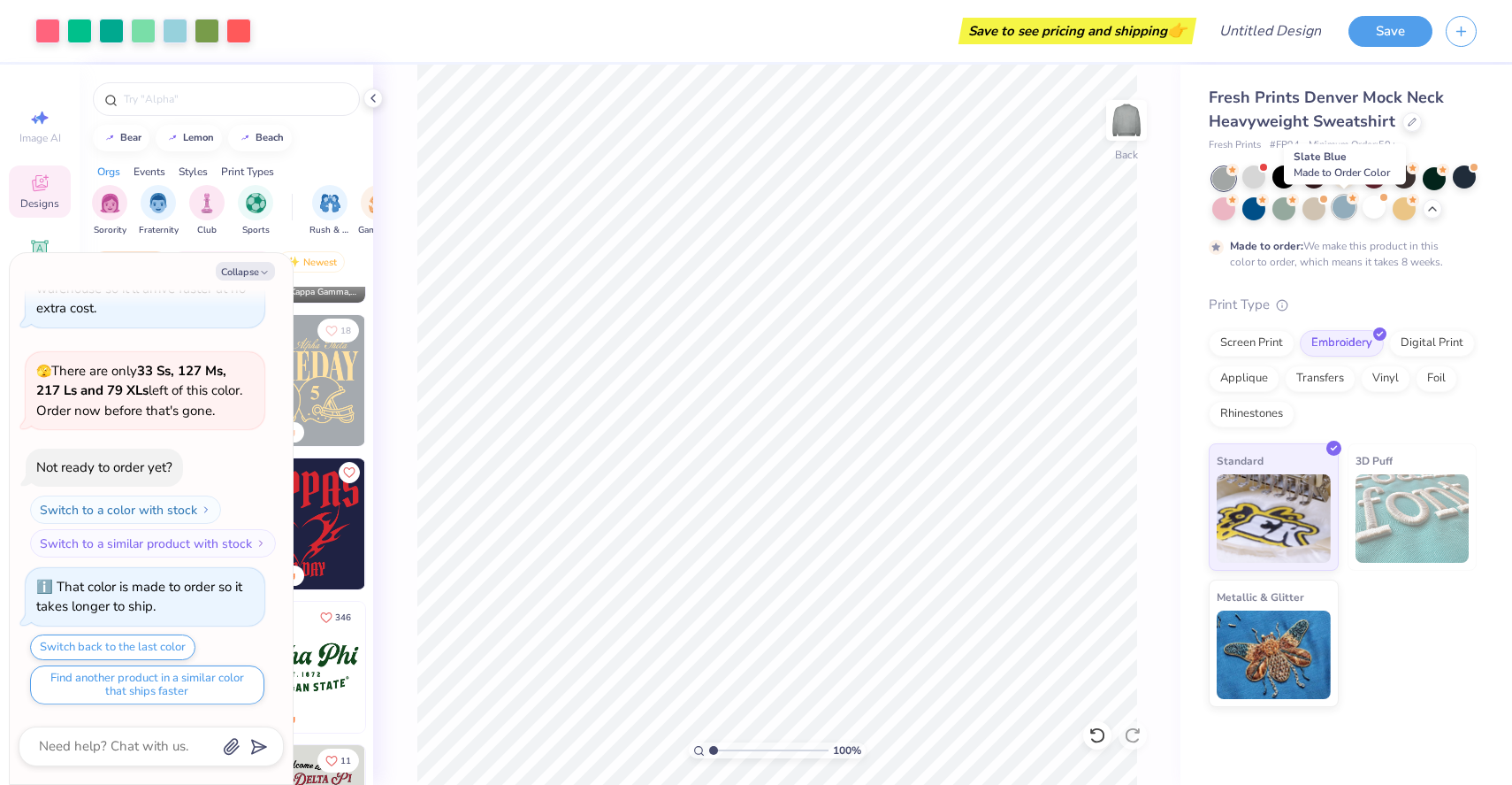
click at [1341, 213] on div at bounding box center [1343, 206] width 23 height 23
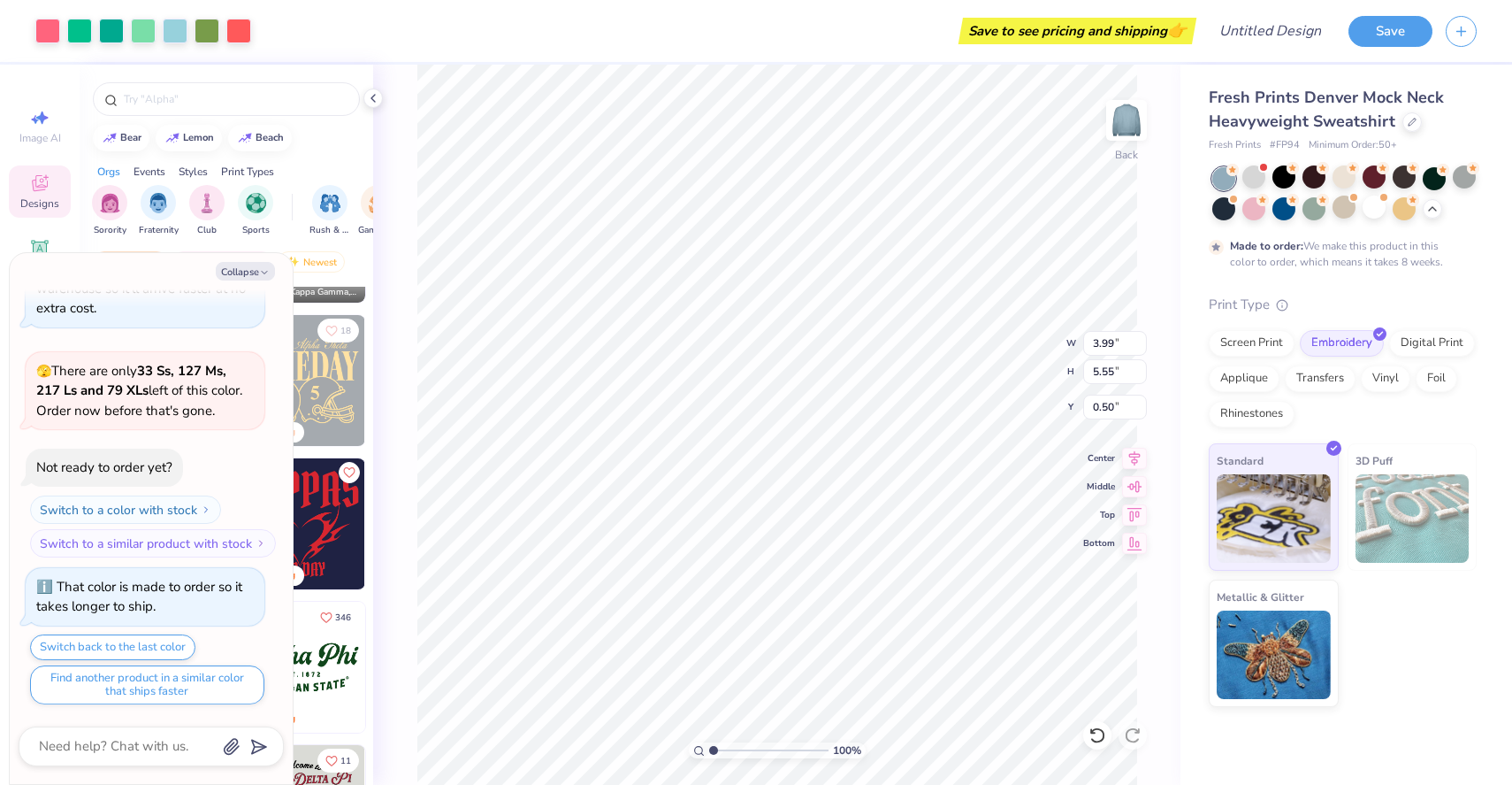
type textarea "x"
type input "4.31"
type input "5.99"
click at [1139, 347] on input "4.3" at bounding box center [1115, 343] width 64 height 25
click at [1139, 348] on input "4.29" at bounding box center [1115, 343] width 64 height 25
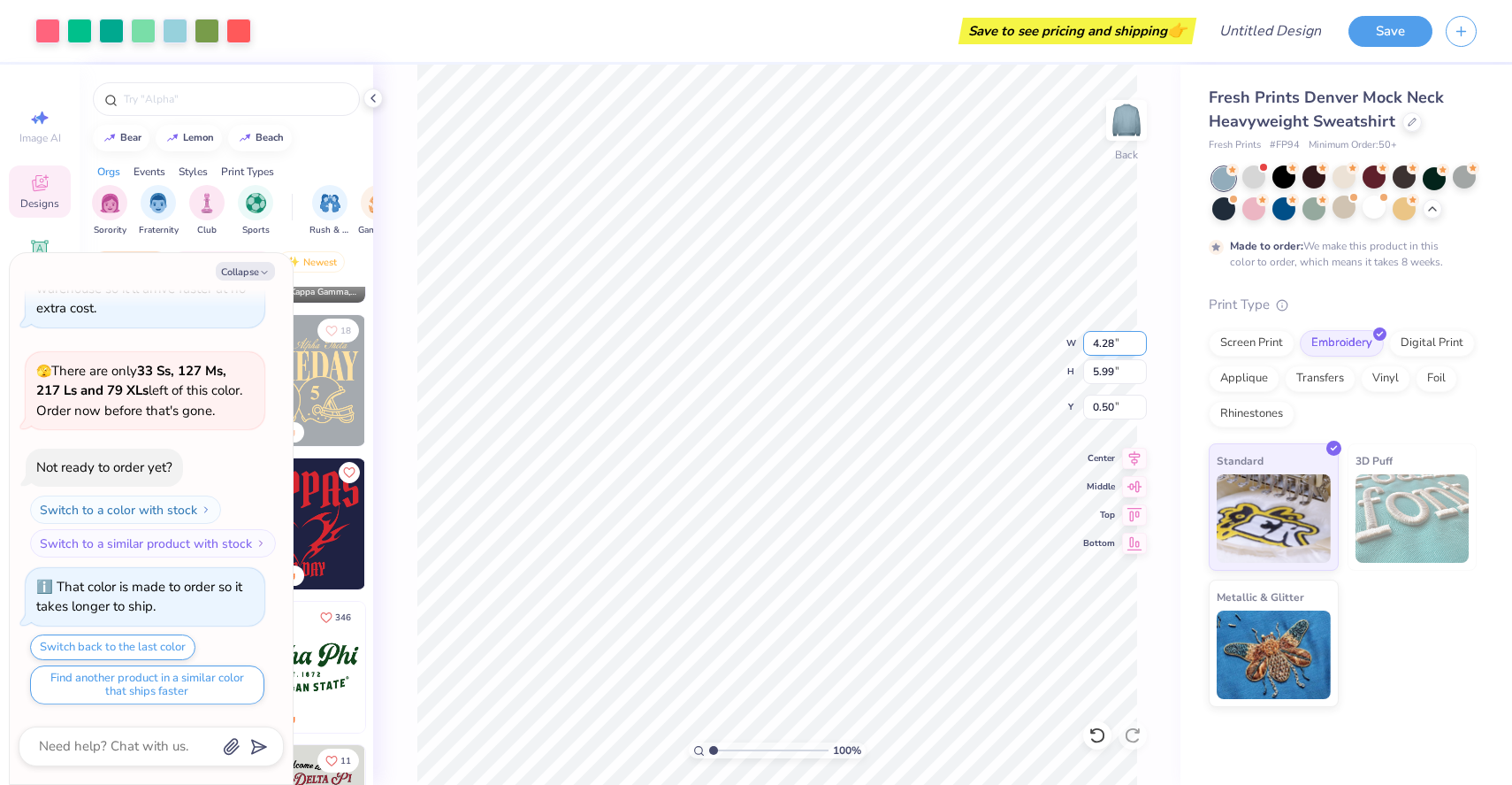
click at [1139, 348] on input "4.28" at bounding box center [1115, 343] width 64 height 25
click at [1139, 348] on input "4.24" at bounding box center [1115, 343] width 64 height 25
click at [1115, 348] on input "4.24" at bounding box center [1115, 343] width 64 height 25
type input "4"
type textarea "x"
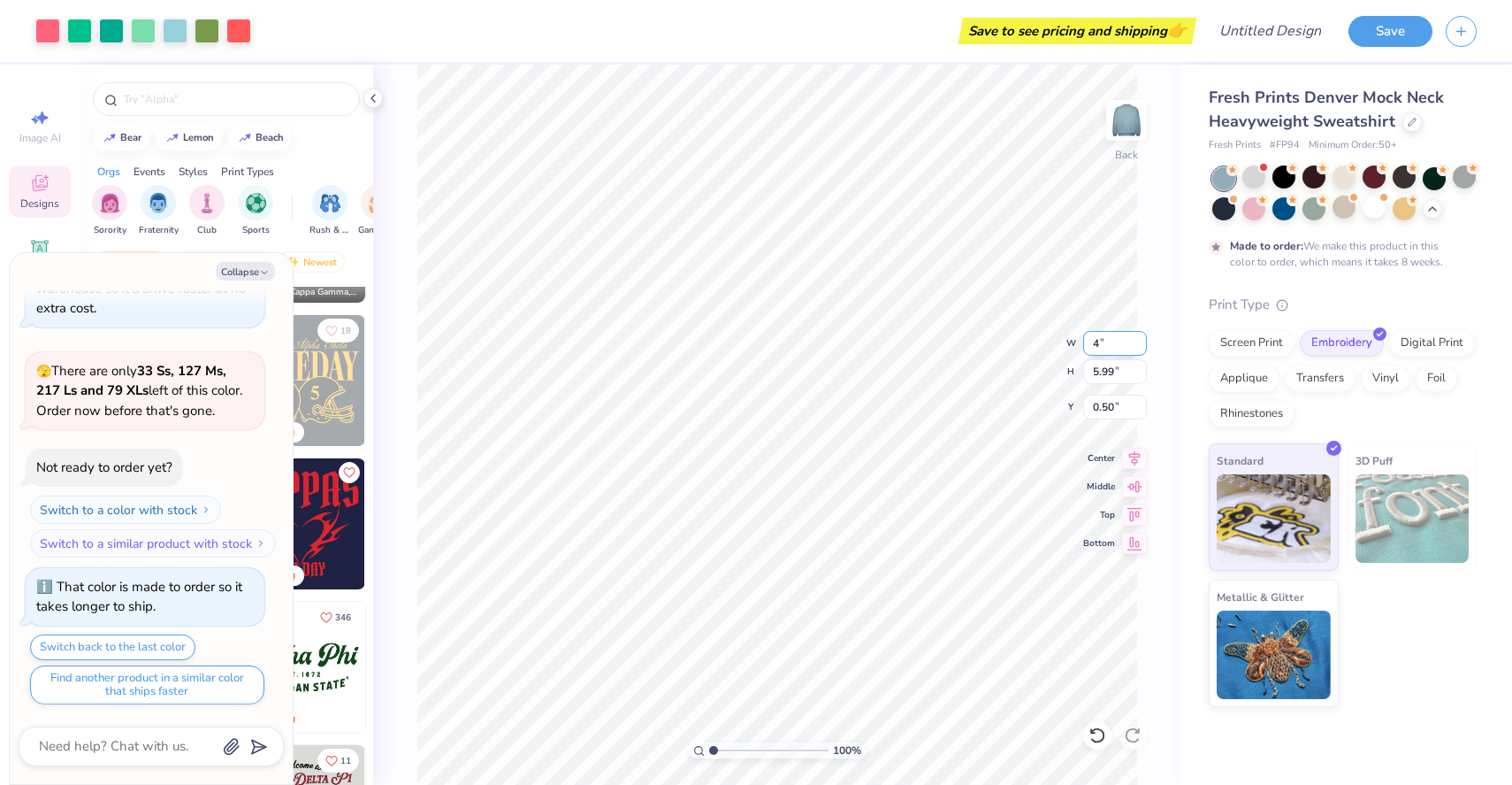
type input "4.00"
type input "5.56"
type input "0.71"
type textarea "x"
type input "0.50"
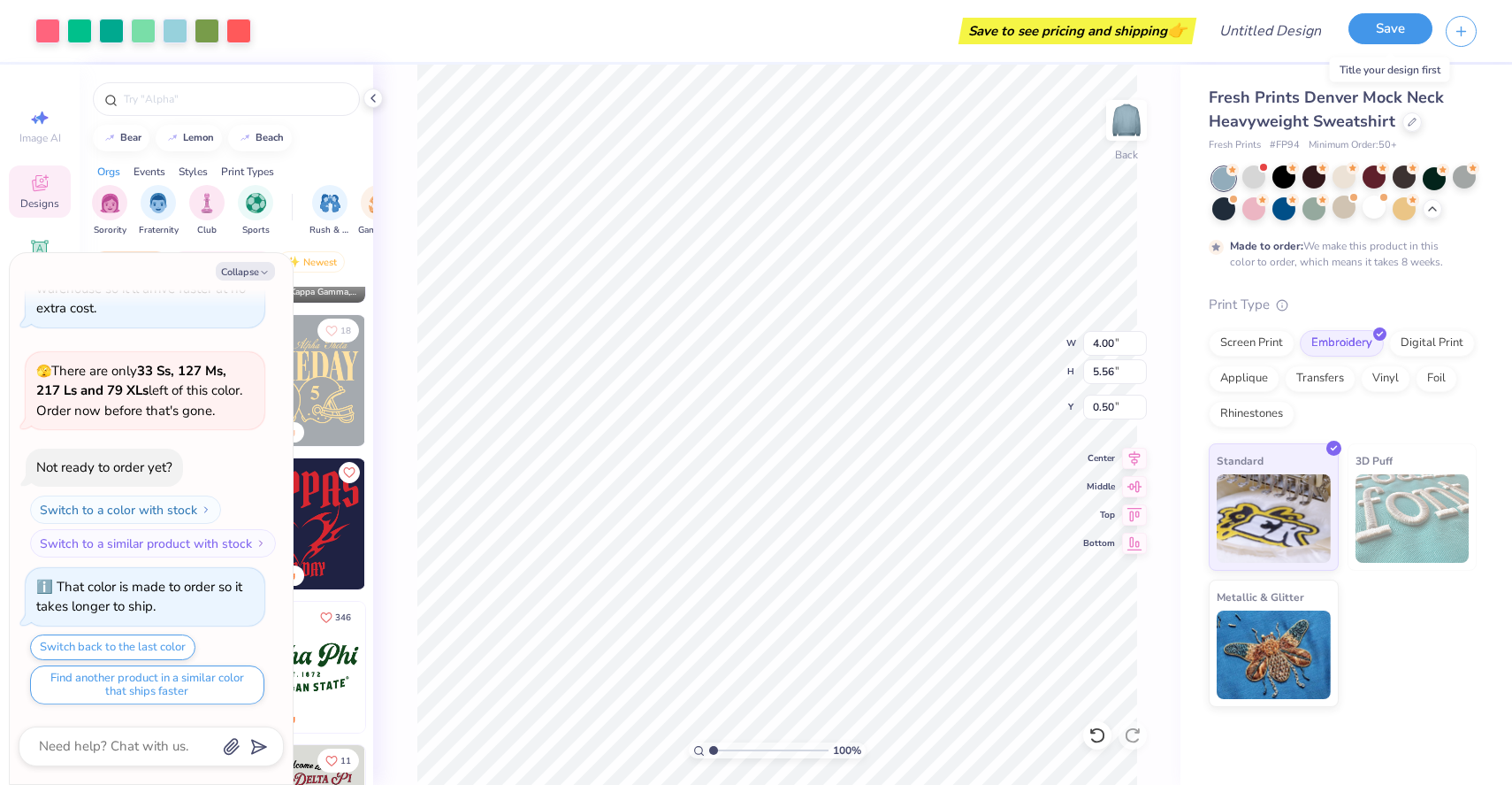
click at [1399, 23] on button "Save" at bounding box center [1390, 28] width 84 height 31
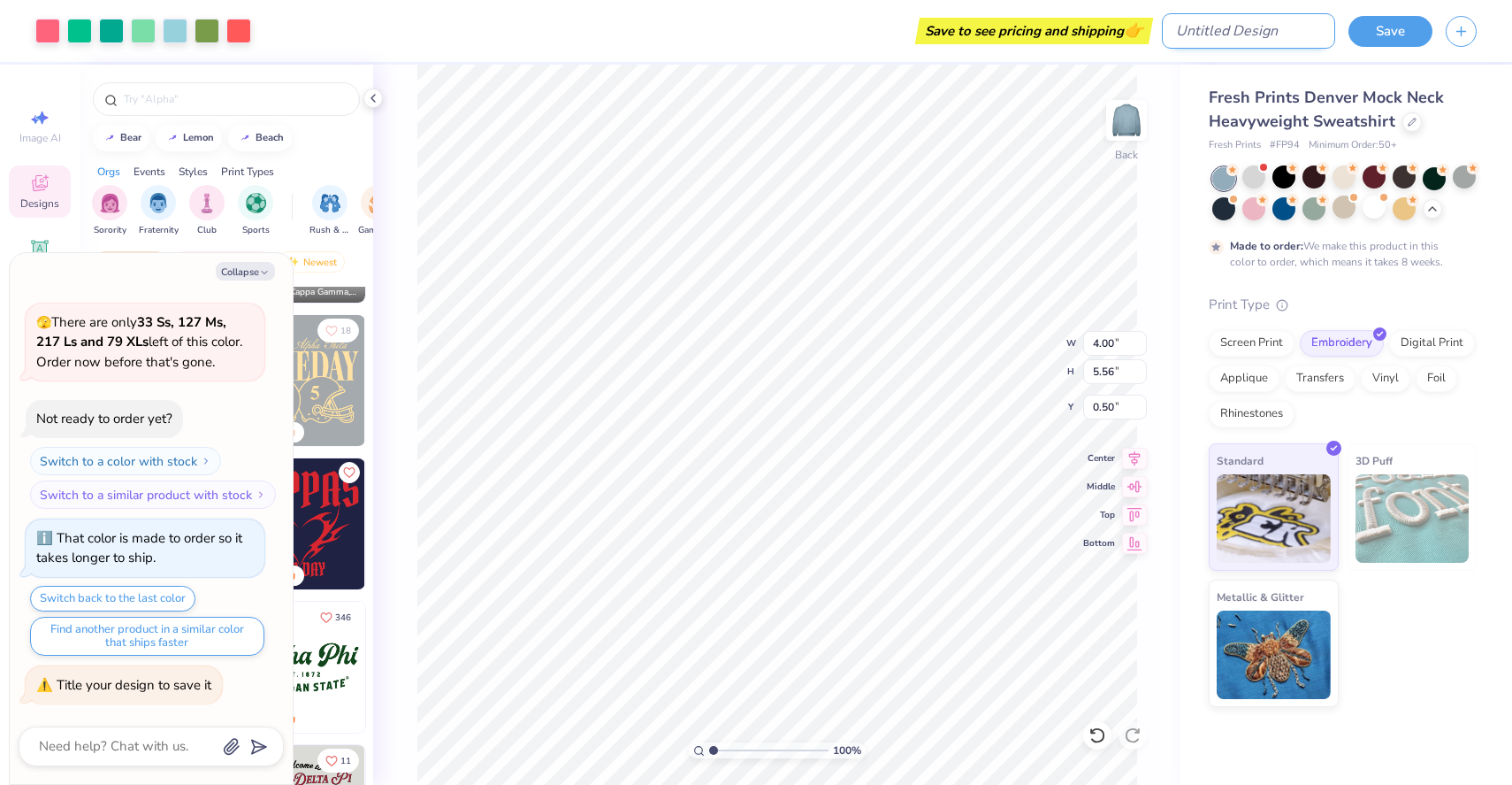
type textarea "x"
click at [1306, 33] on input "Design Title" at bounding box center [1248, 31] width 174 height 36
type input "D"
type textarea "x"
type input "DC"
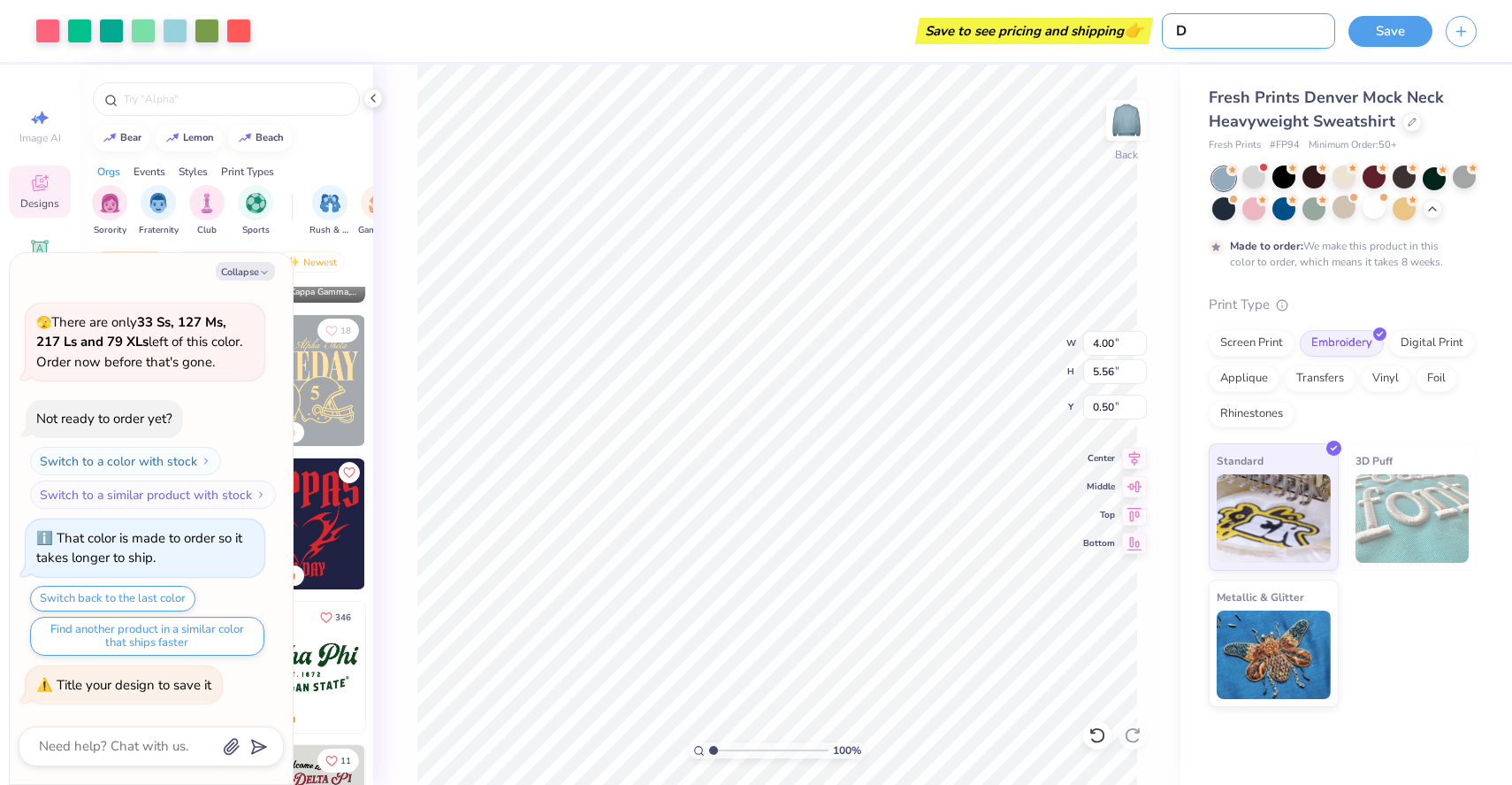
type textarea "x"
type input "DCW"
type textarea "x"
type input "DCW"
type textarea "x"
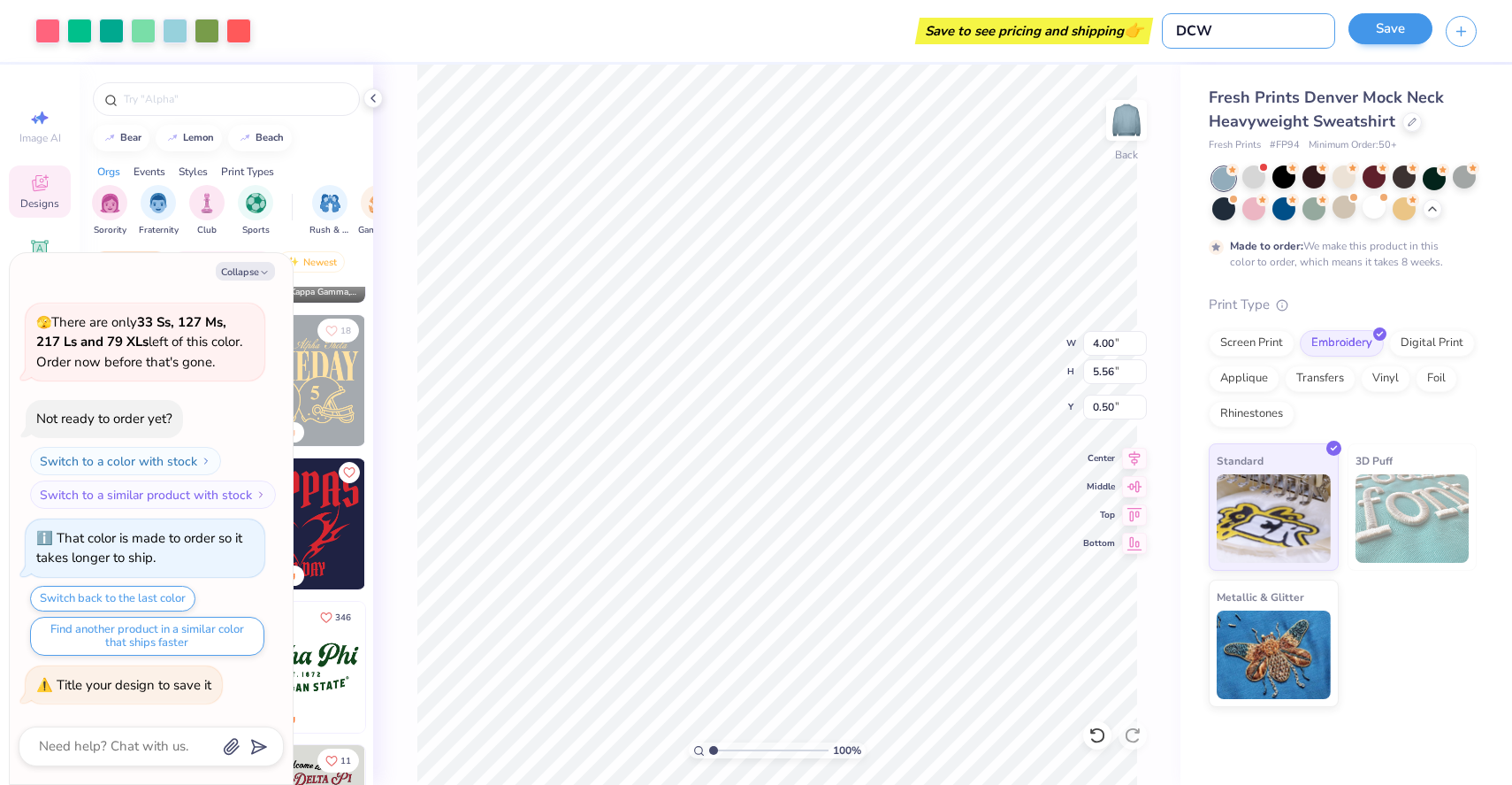
type input "DCW"
click at [1395, 40] on button "Save" at bounding box center [1390, 28] width 84 height 31
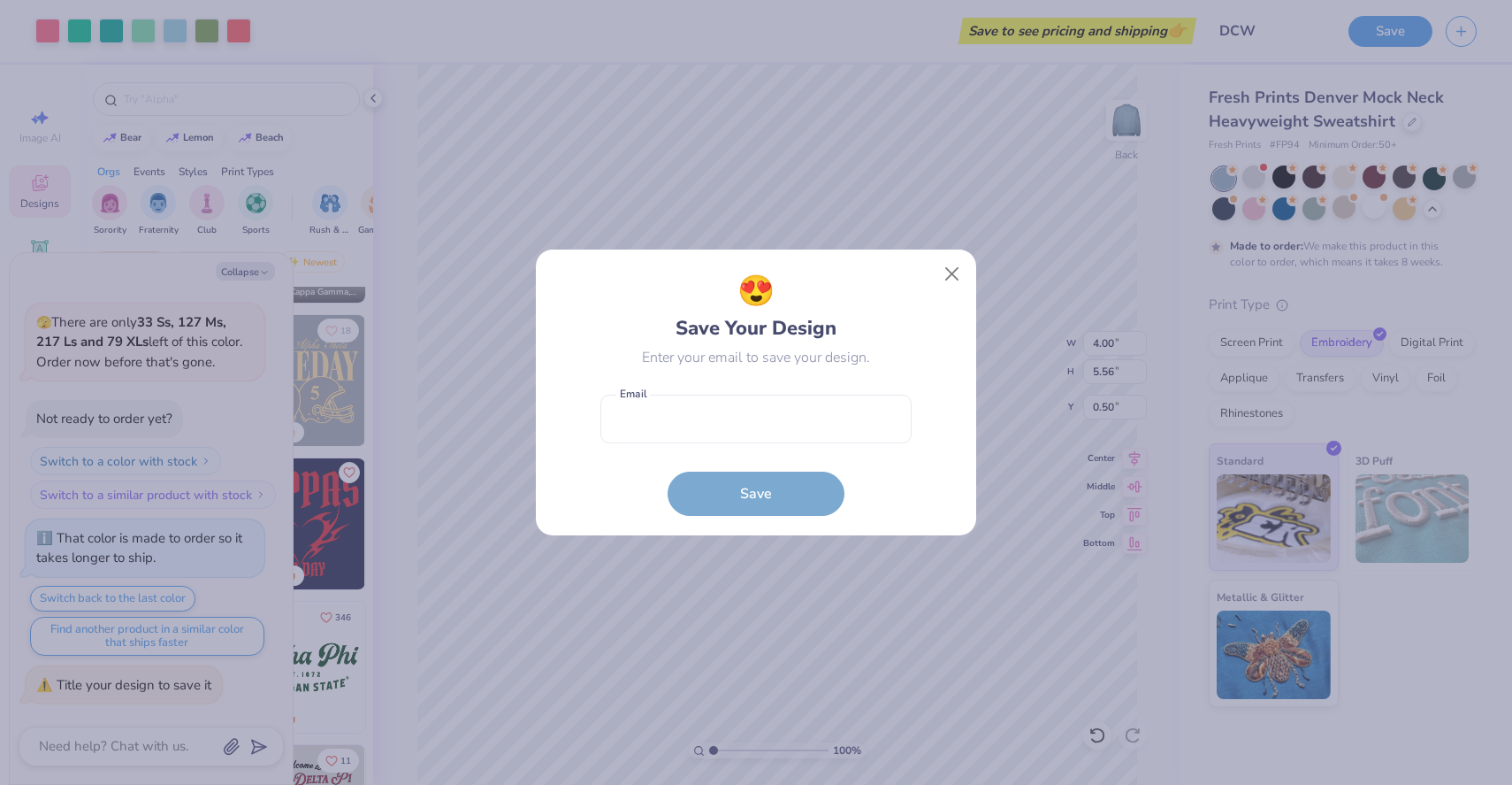
click at [721, 449] on form "Email is a required field Email Save" at bounding box center [755, 451] width 311 height 130
click at [721, 437] on input "email" at bounding box center [755, 419] width 311 height 48
type input "[EMAIL_ADDRESS][DOMAIN_NAME]"
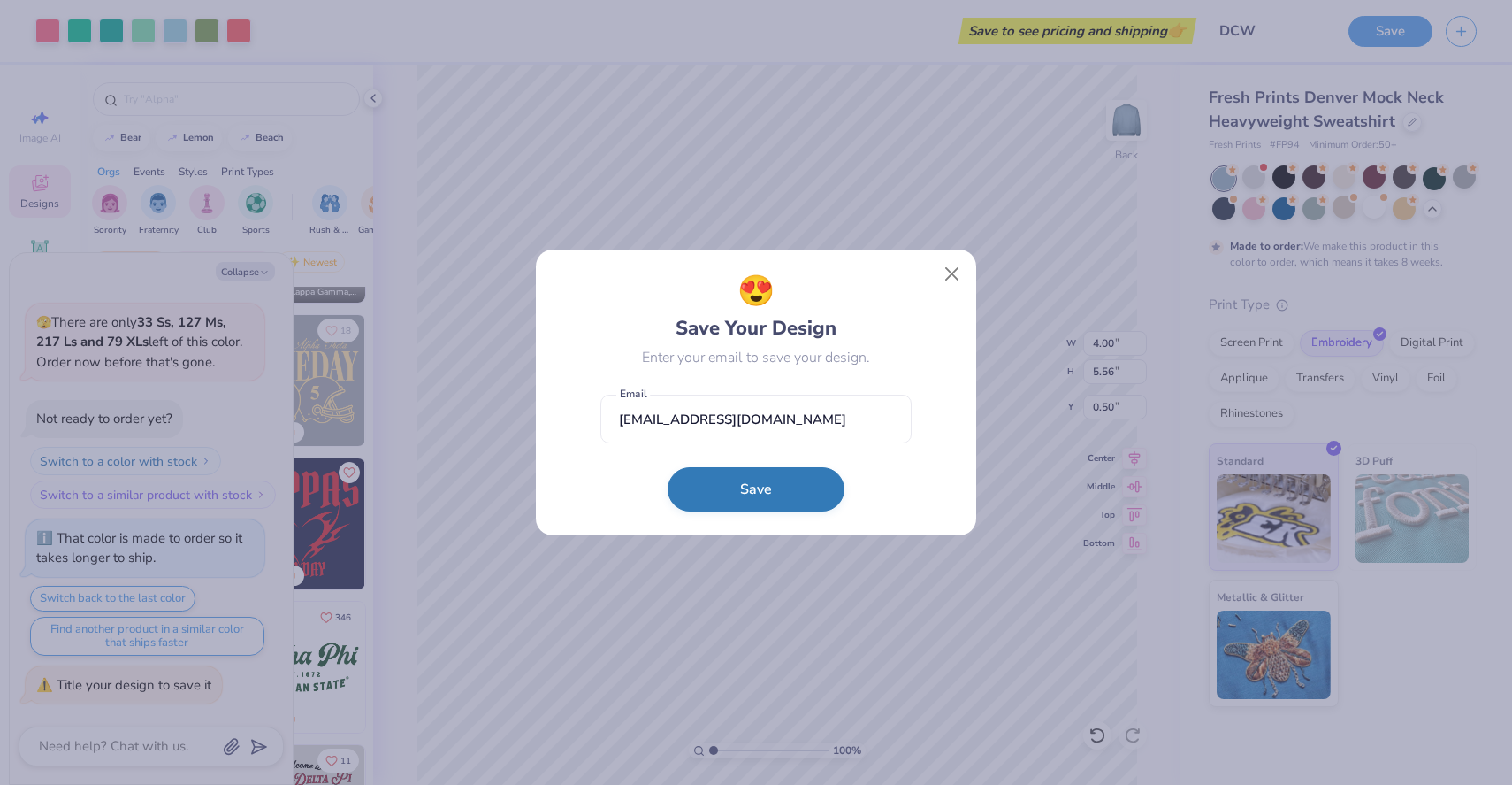
click at [735, 492] on button "Save" at bounding box center [755, 489] width 177 height 44
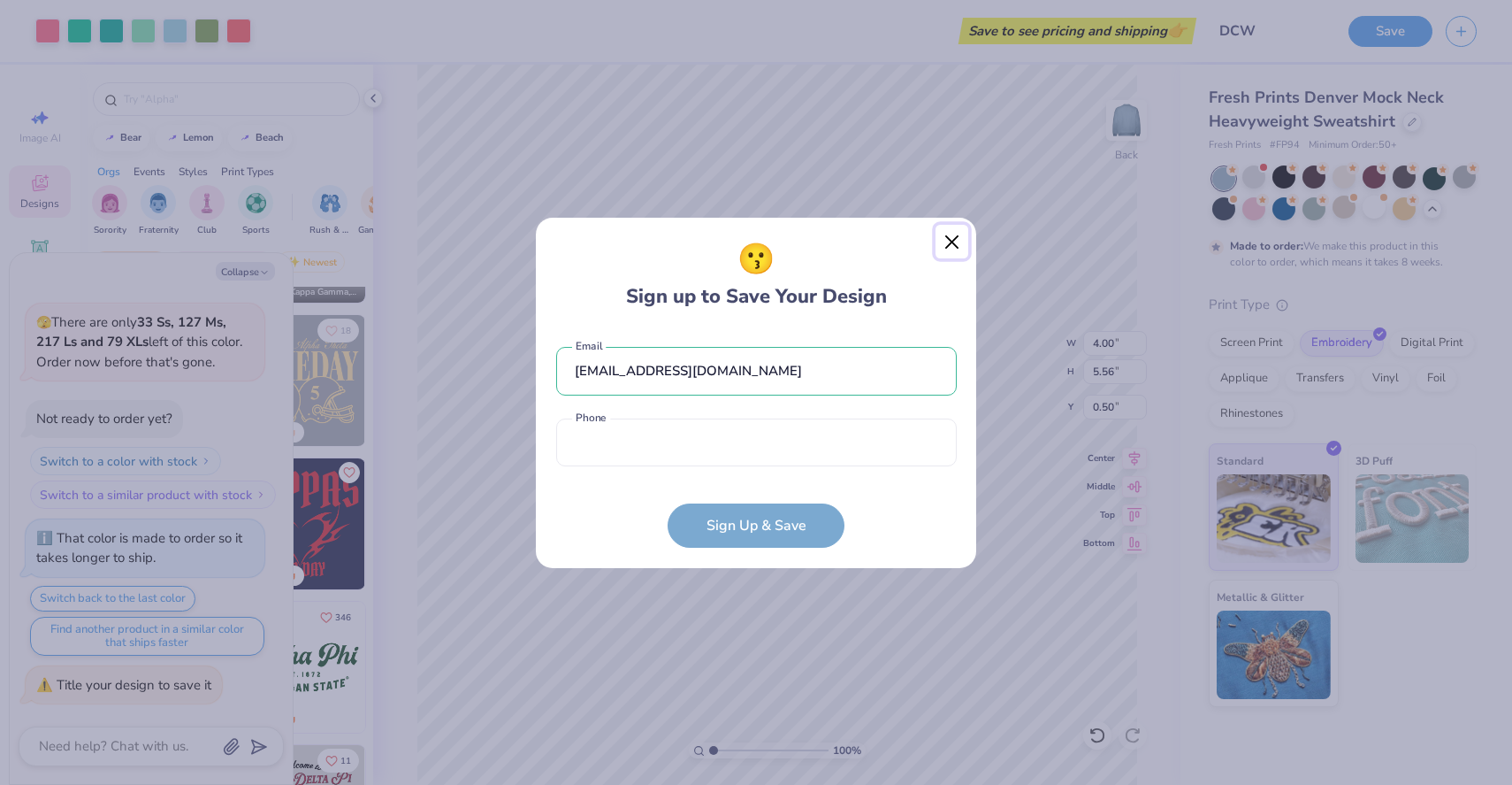
click at [954, 247] on button "Close" at bounding box center [952, 242] width 34 height 34
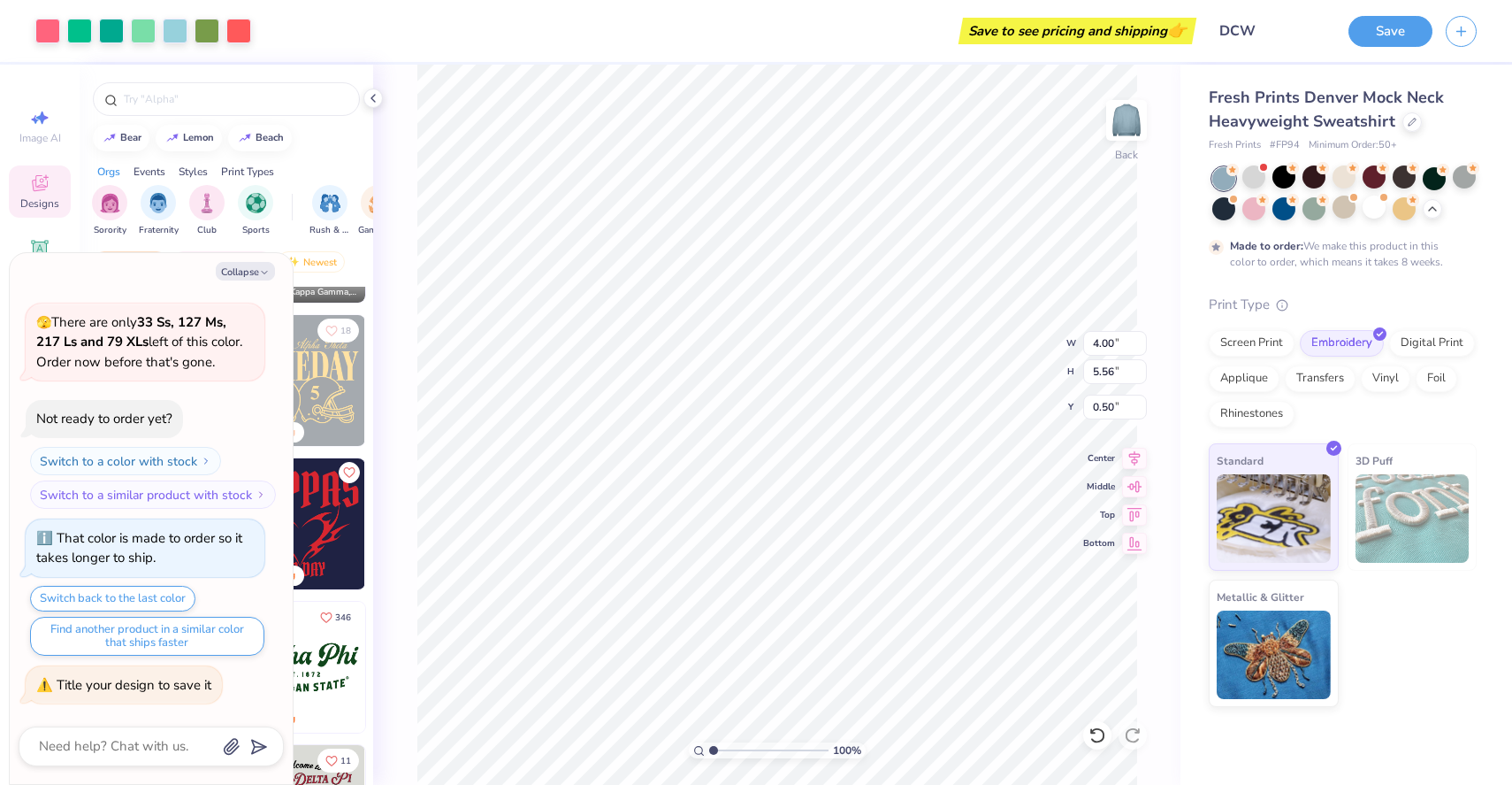
click at [1161, 39] on div "Save to see pricing and shipping 👉" at bounding box center [1078, 31] width 229 height 27
click at [1406, 39] on button "Save" at bounding box center [1390, 28] width 84 height 31
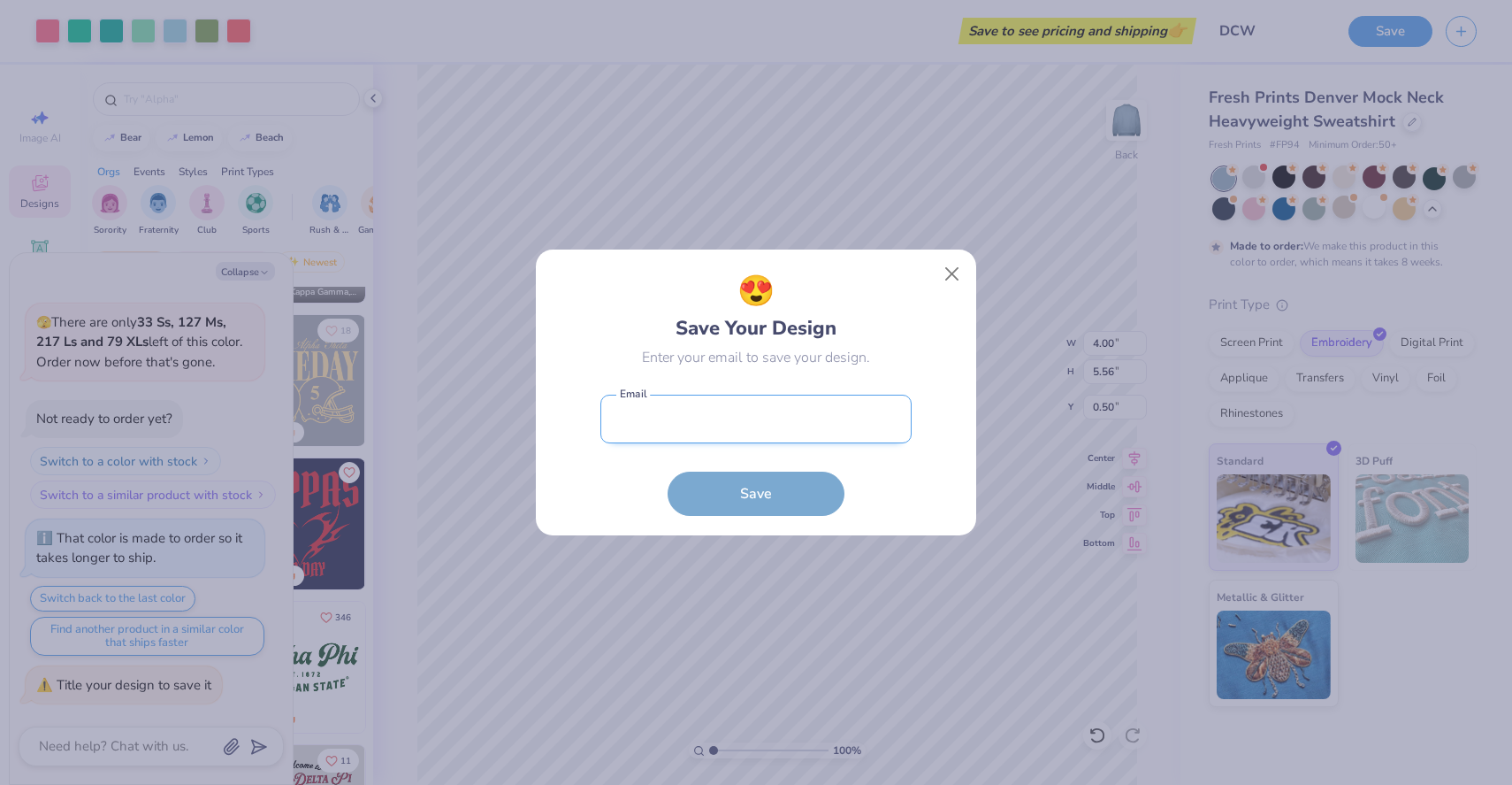
click at [829, 421] on input "email" at bounding box center [755, 419] width 311 height 48
type input "[EMAIL_ADDRESS][DOMAIN_NAME]"
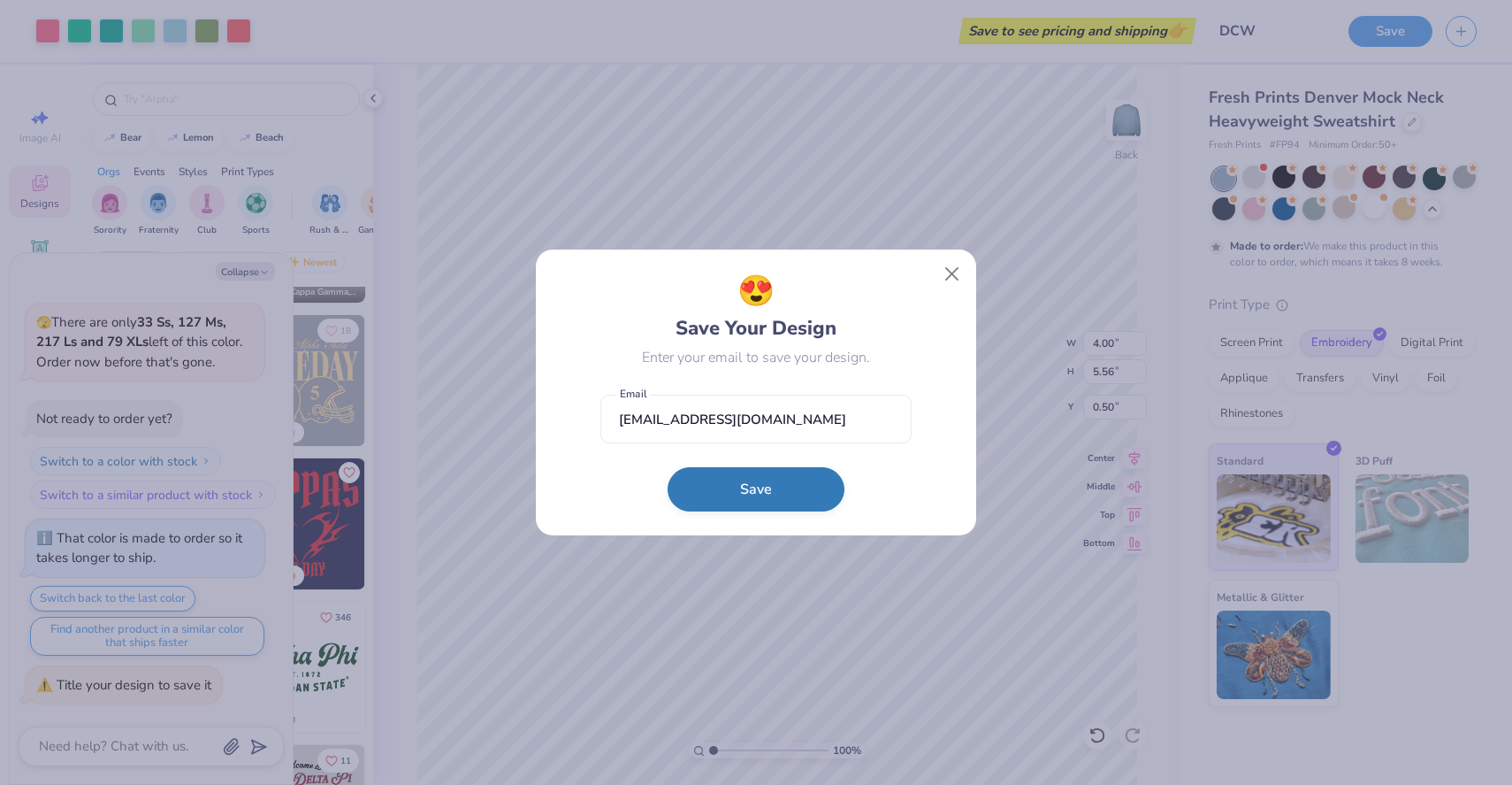
click at [735, 511] on form "[EMAIL_ADDRESS][DOMAIN_NAME] Email Save" at bounding box center [755, 451] width 311 height 130
click at [747, 496] on button "Save" at bounding box center [755, 489] width 177 height 44
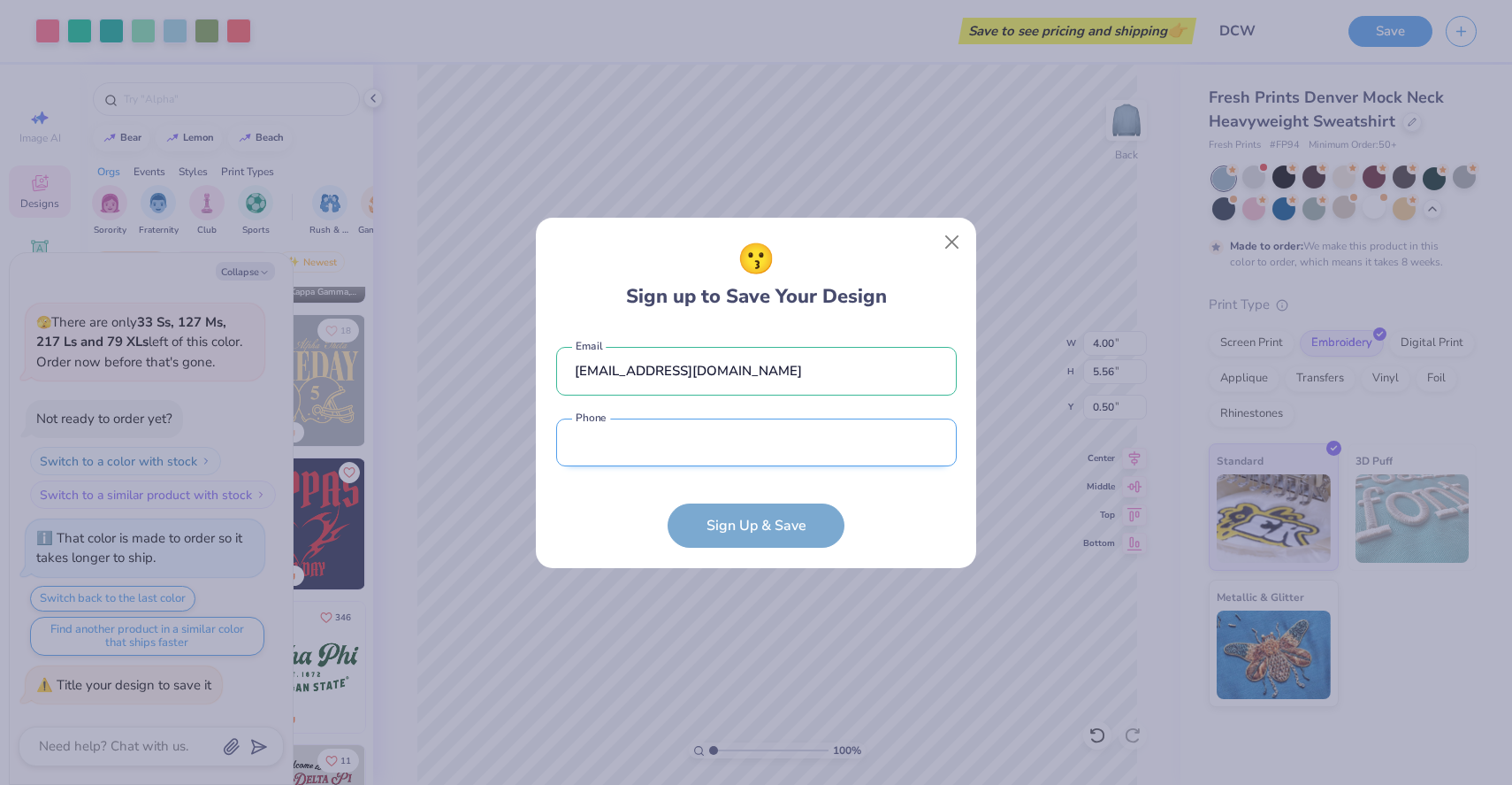
click at [718, 440] on input "tel" at bounding box center [757, 442] width 401 height 48
type input "[PHONE_NUMBER]"
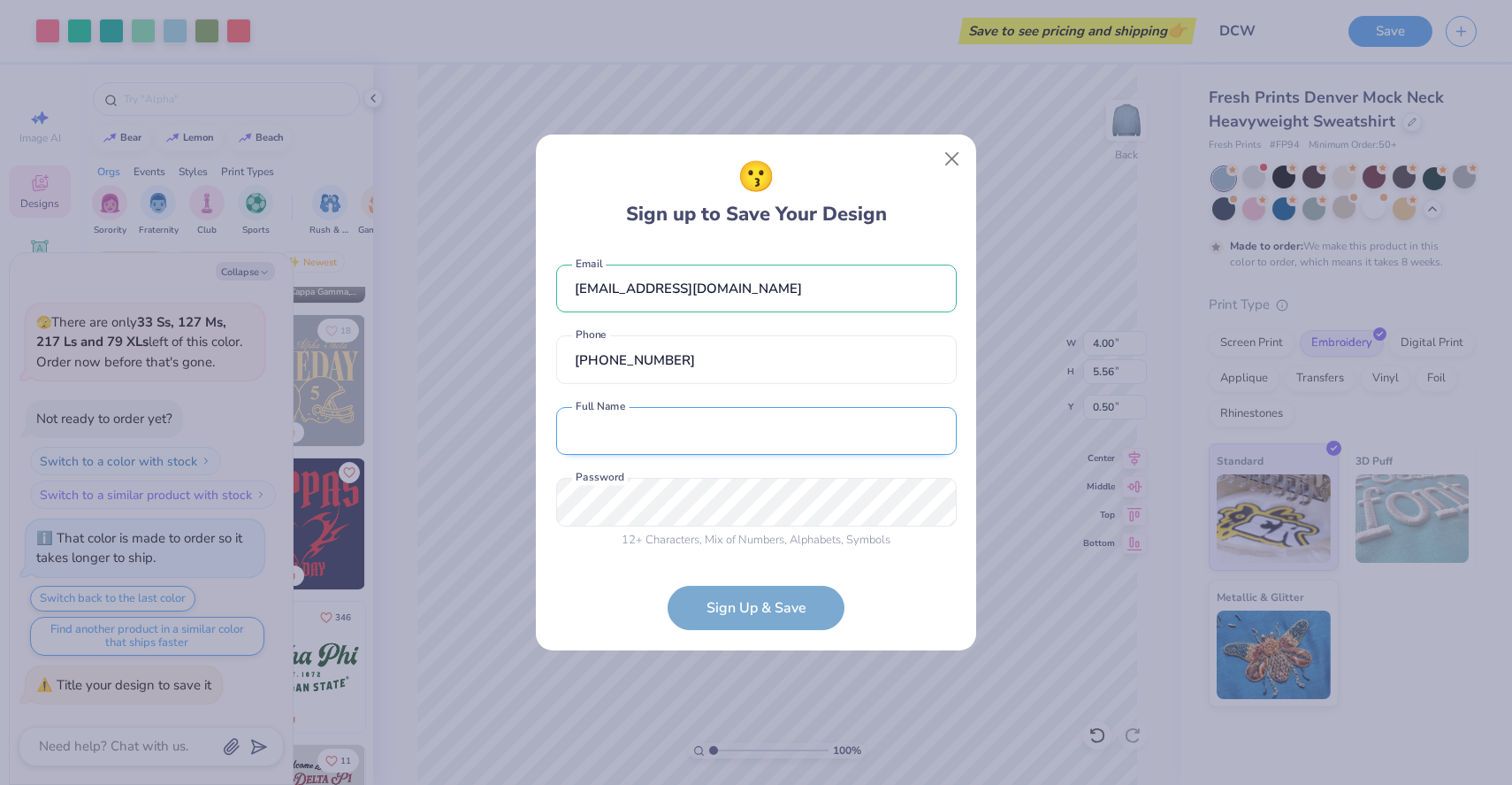
click at [651, 447] on input "text" at bounding box center [757, 431] width 401 height 48
type input "[PERSON_NAME]"
type textarea "x"
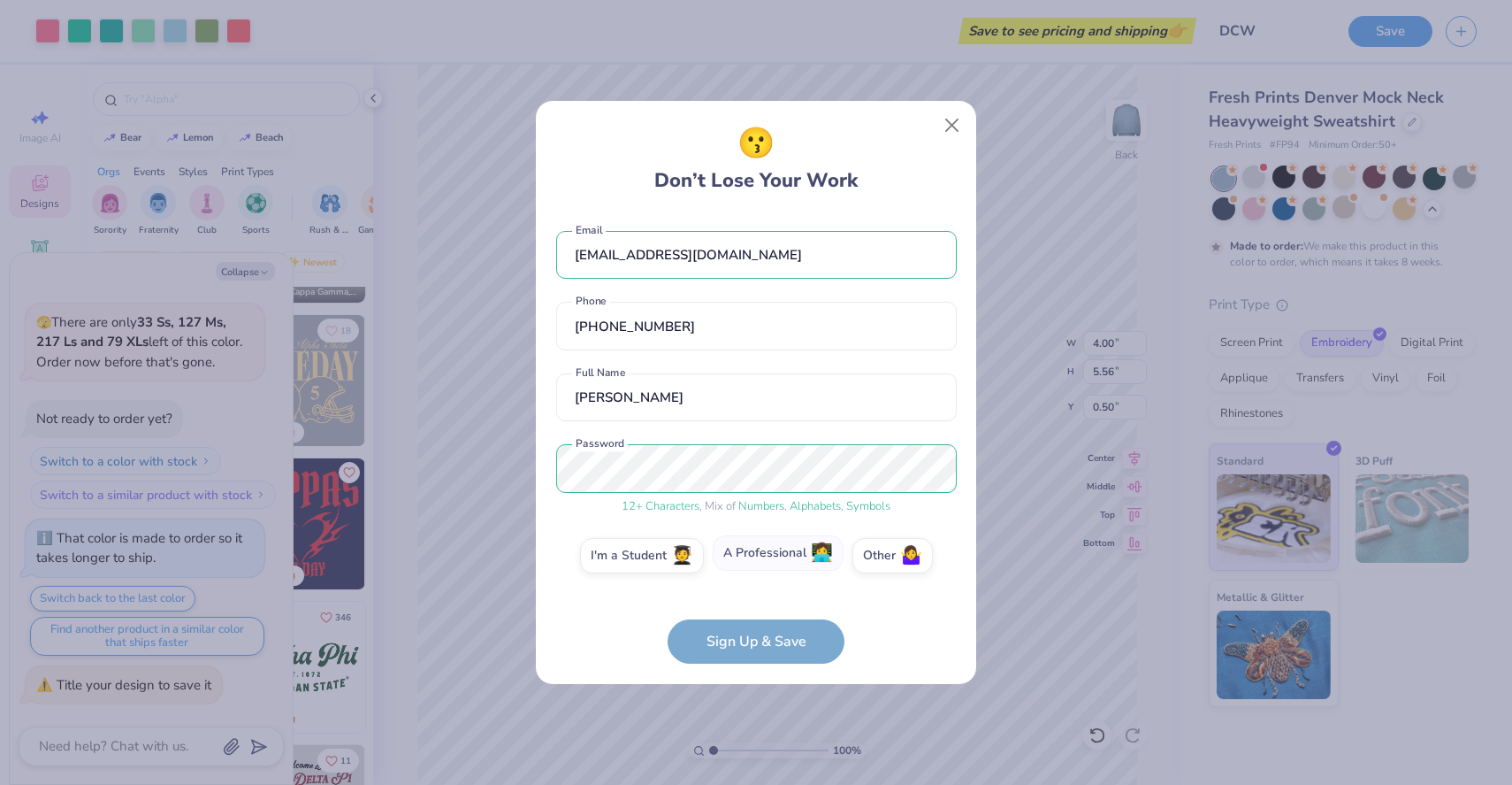
click at [803, 566] on label "A Professional 👩‍💻" at bounding box center [778, 553] width 131 height 36
click at [762, 566] on input "A Professional 👩‍💻" at bounding box center [757, 561] width 12 height 12
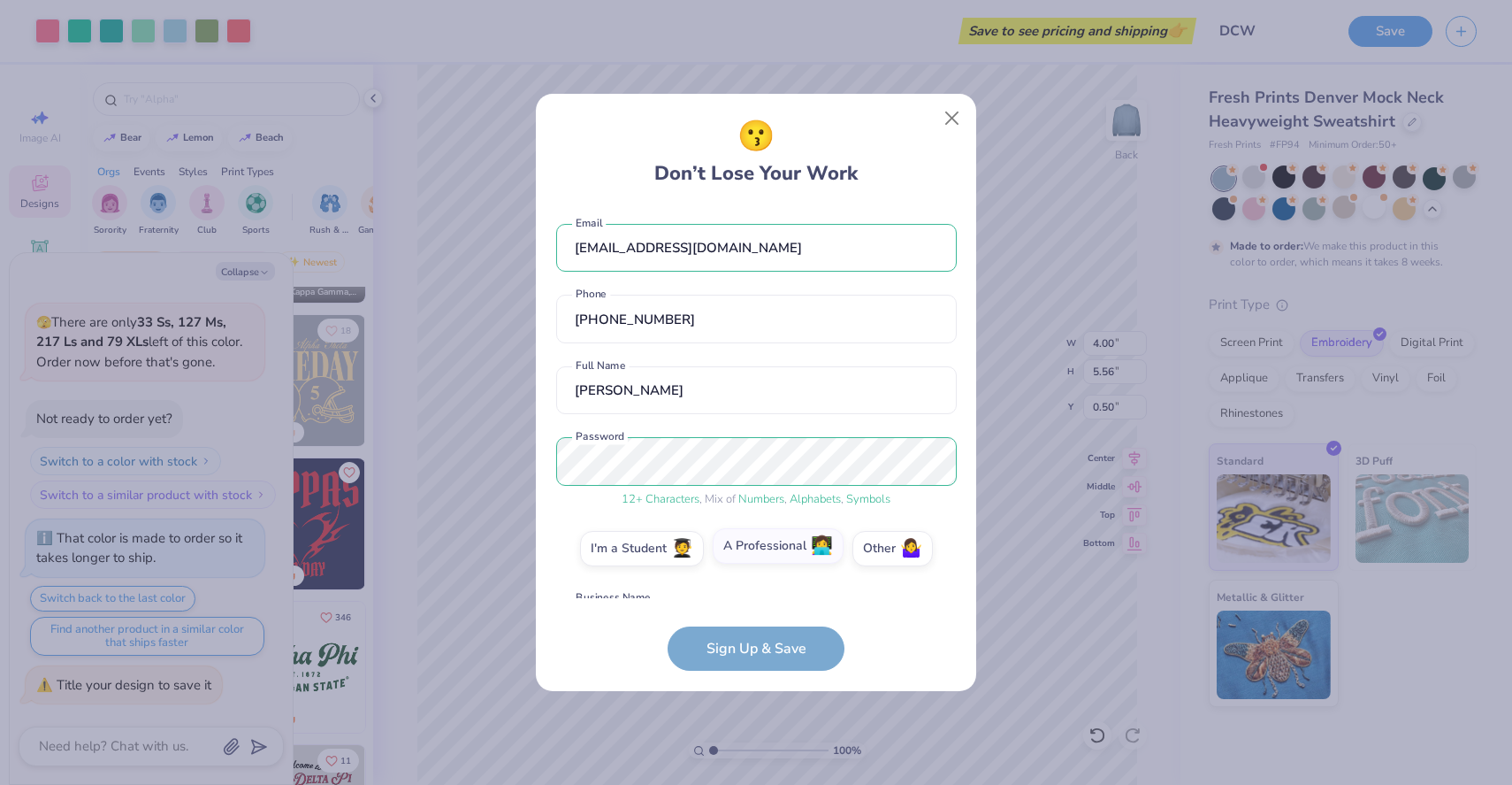
scroll to position [128, 0]
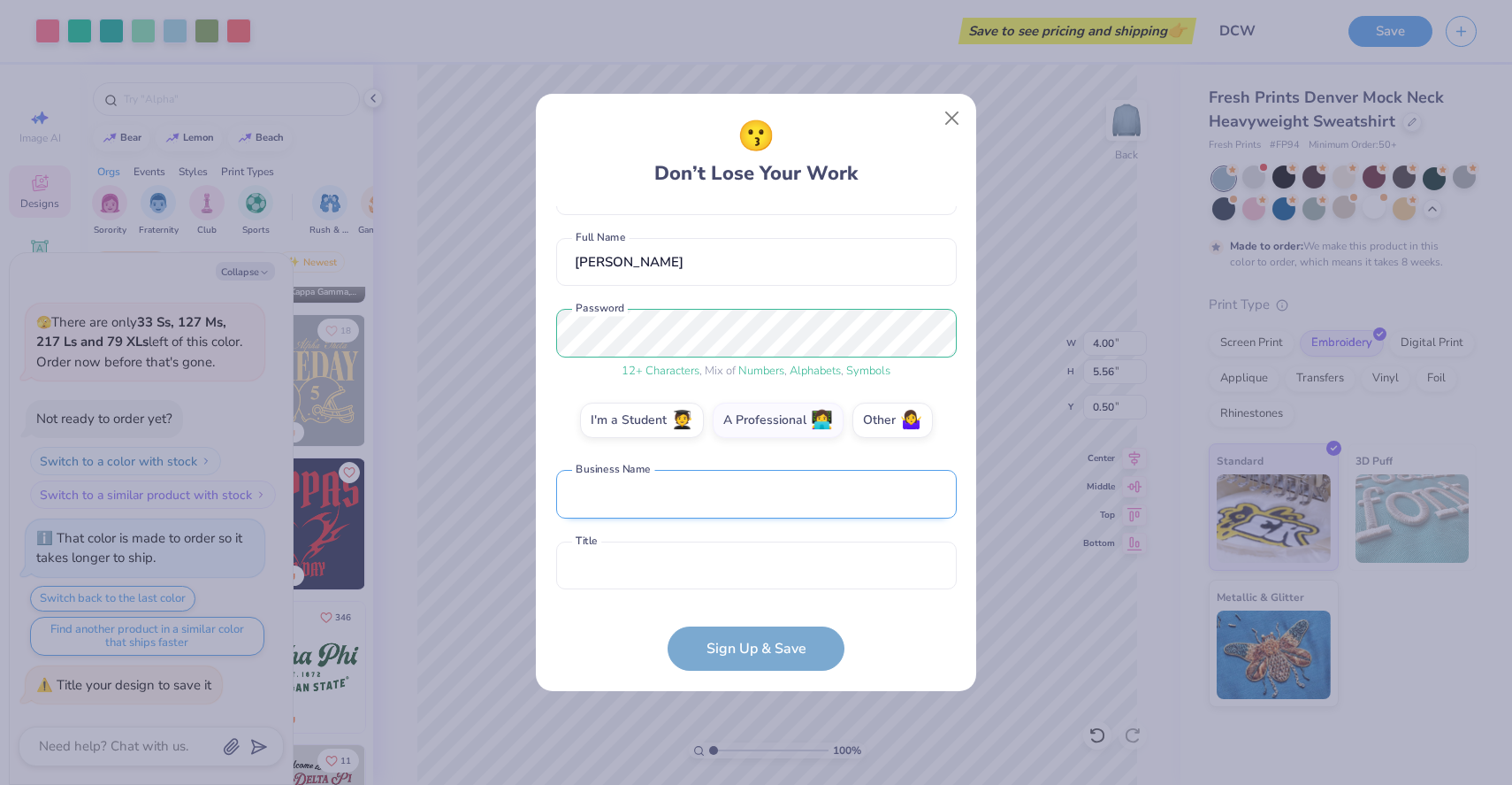
click at [761, 483] on input "text" at bounding box center [757, 494] width 401 height 48
type input "DC Wildflower PCS"
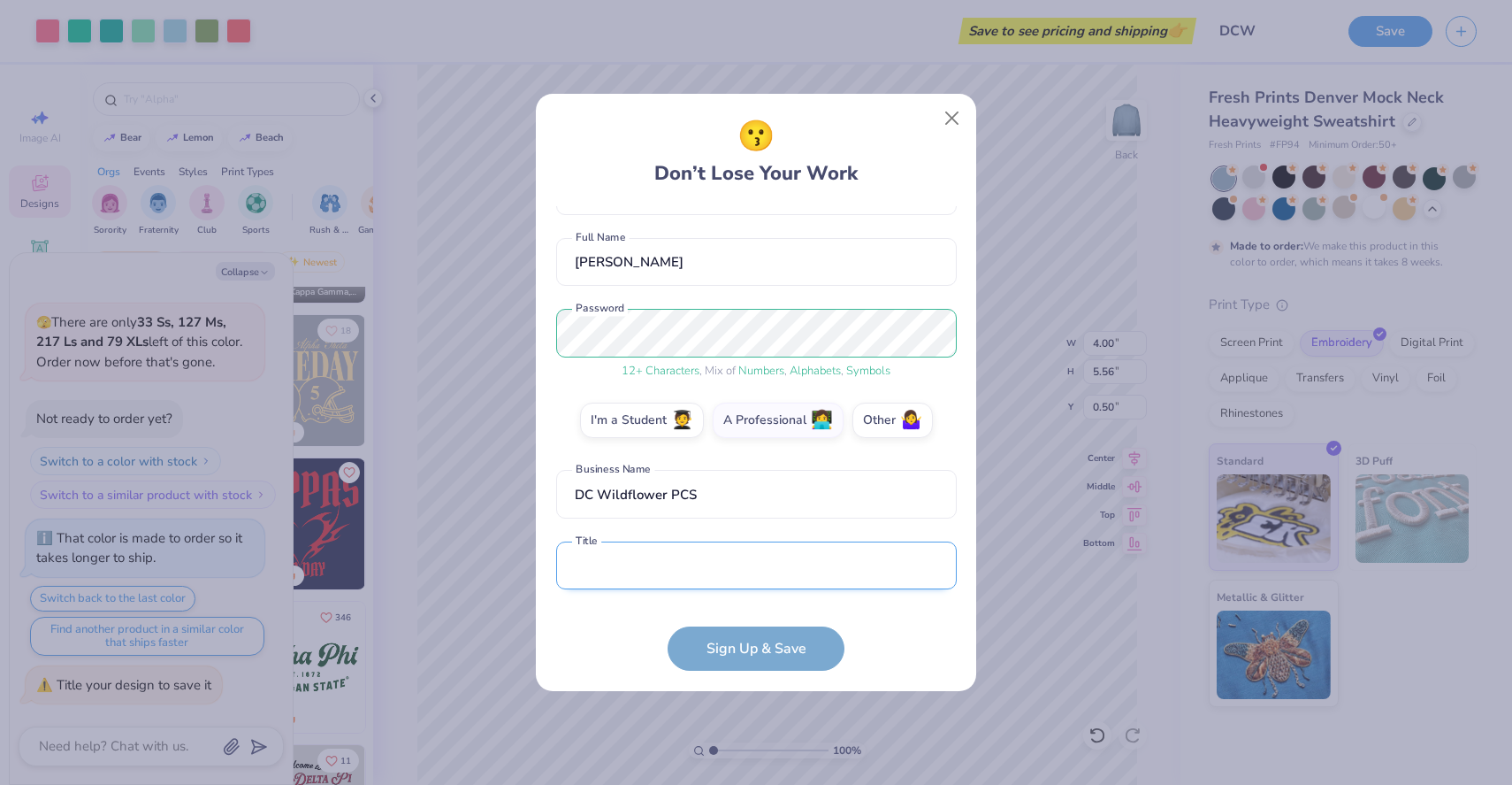
click at [767, 575] on input "text" at bounding box center [757, 565] width 401 height 48
click at [781, 647] on form "[EMAIL_ADDRESS][DOMAIN_NAME] Email [PHONE_NUMBER] Phone [PERSON_NAME] Full Name…" at bounding box center [757, 438] width 401 height 465
click at [740, 571] on input "text" at bounding box center [757, 565] width 401 height 48
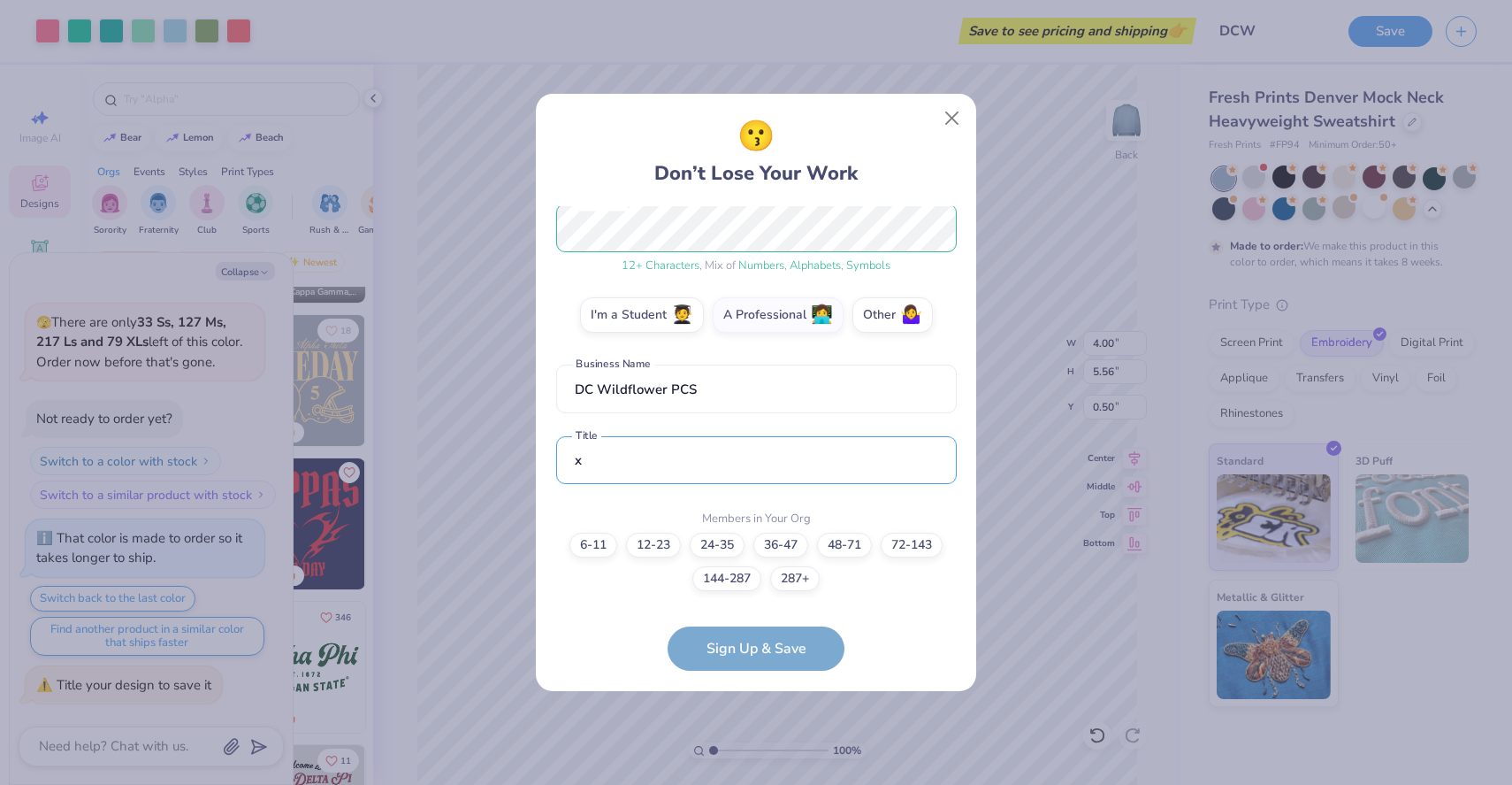
type input "x"
click at [768, 691] on div "😗 Don’t Lose Your Work [EMAIL_ADDRESS][DOMAIN_NAME] Email [PHONE_NUMBER] Phone …" at bounding box center [756, 392] width 442 height 599
click at [954, 118] on button "Close" at bounding box center [952, 118] width 34 height 34
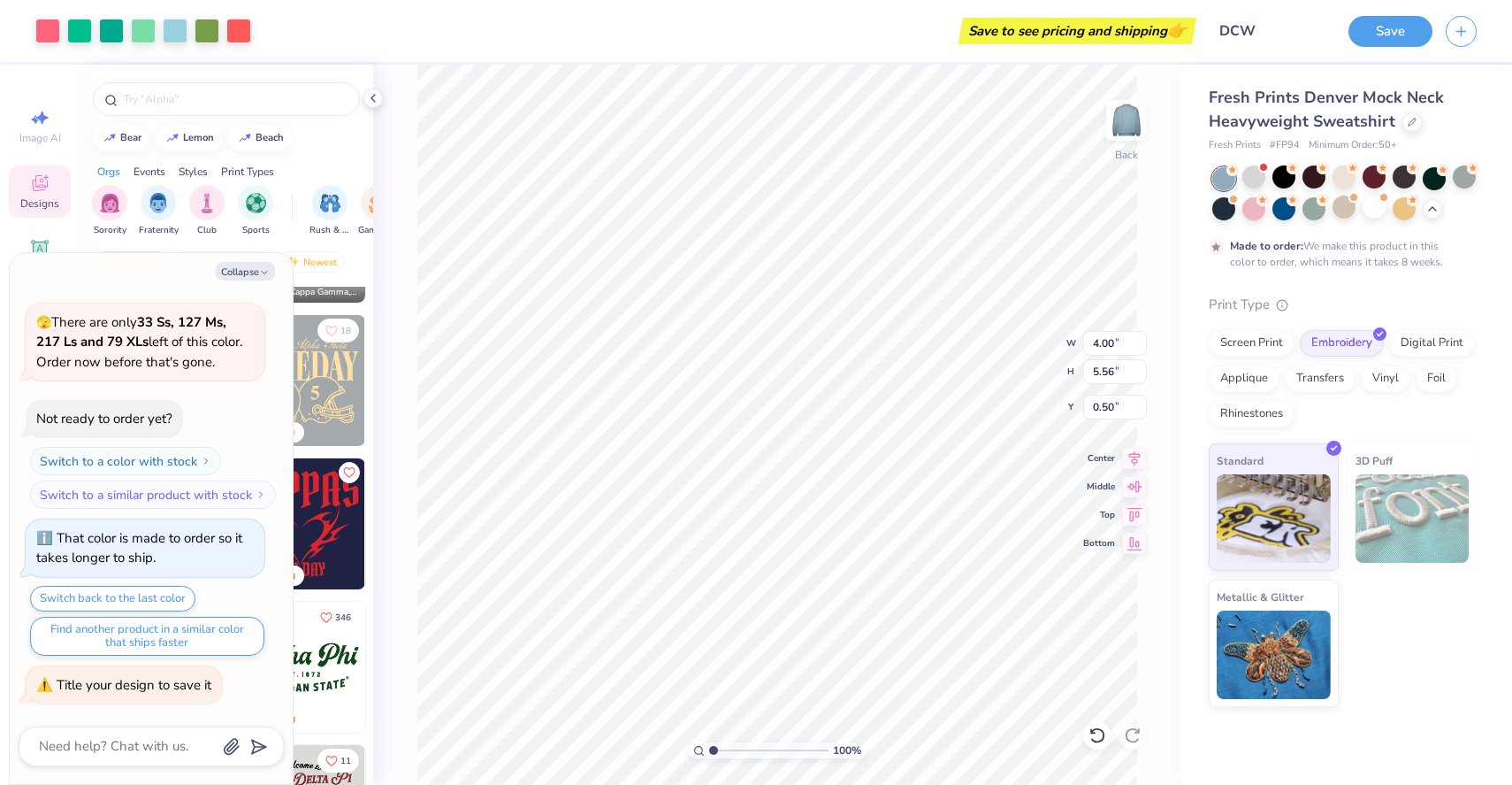
click at [162, 419] on div "Not ready to order yet?" at bounding box center [105, 419] width 136 height 18
click at [1309, 183] on div at bounding box center [1314, 177] width 23 height 23
click at [1346, 183] on div at bounding box center [1343, 177] width 23 height 23
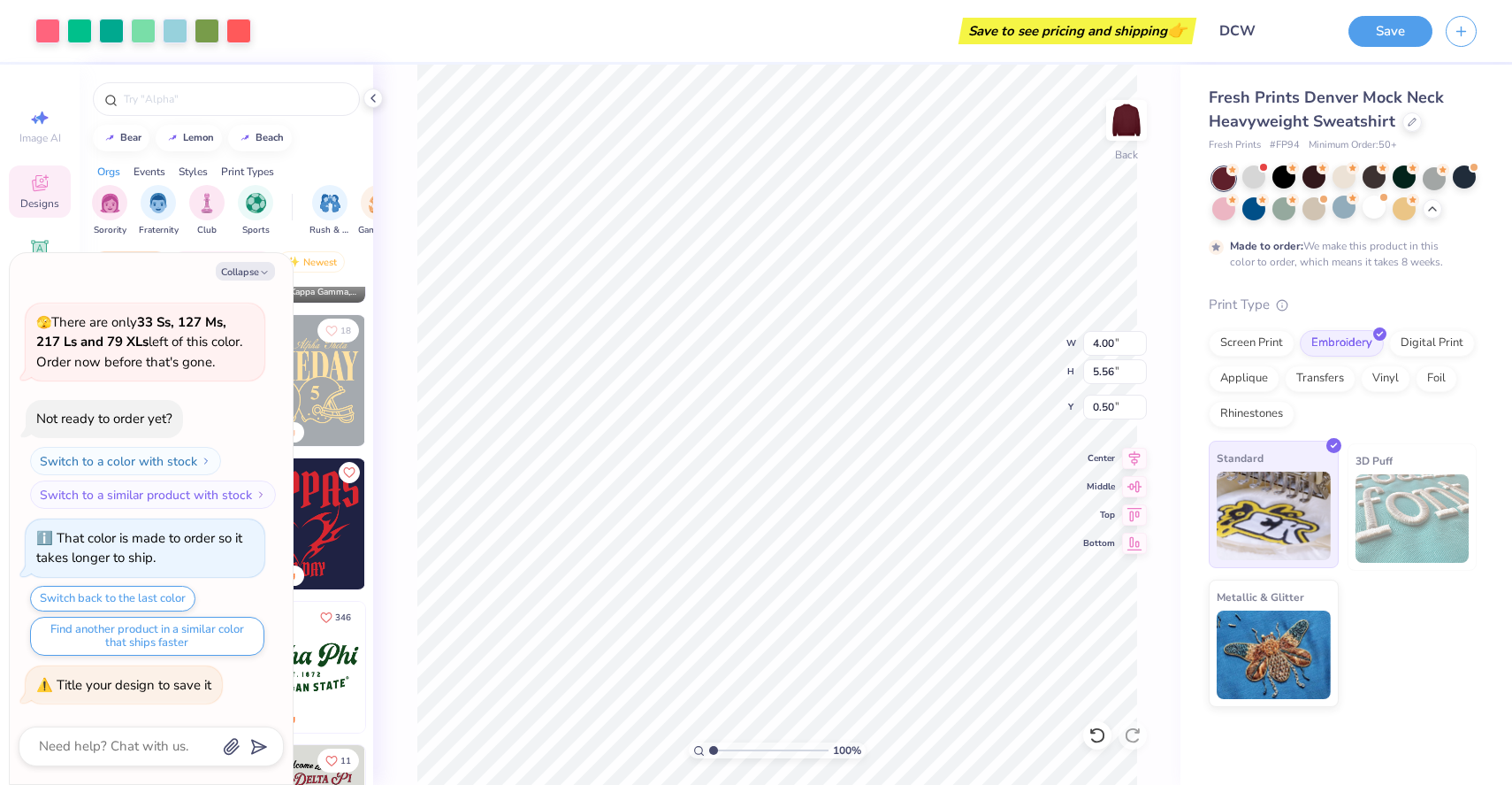
click at [1308, 513] on img at bounding box center [1274, 516] width 114 height 89
click at [1283, 655] on img at bounding box center [1274, 653] width 114 height 89
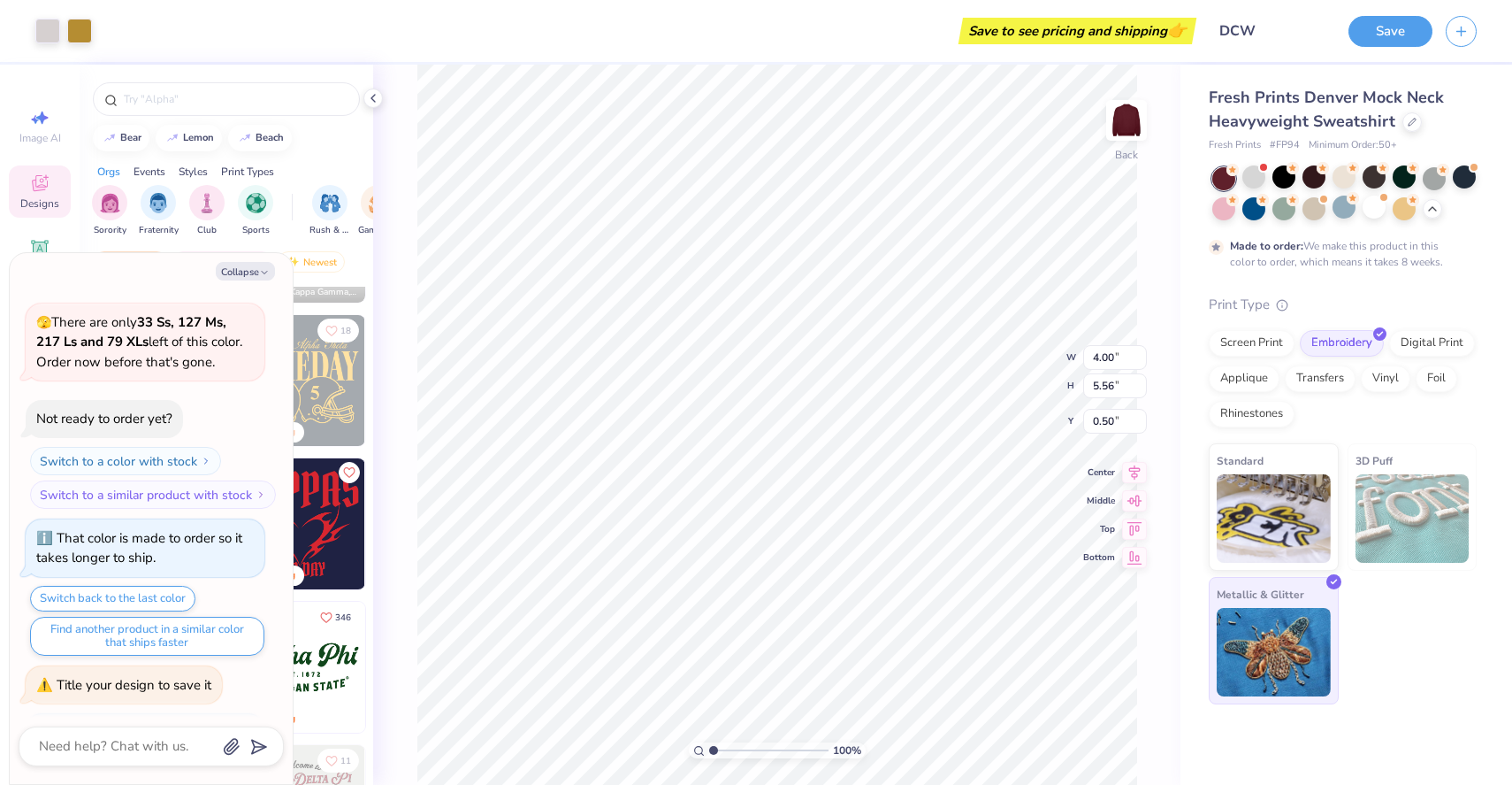
scroll to position [1883, 0]
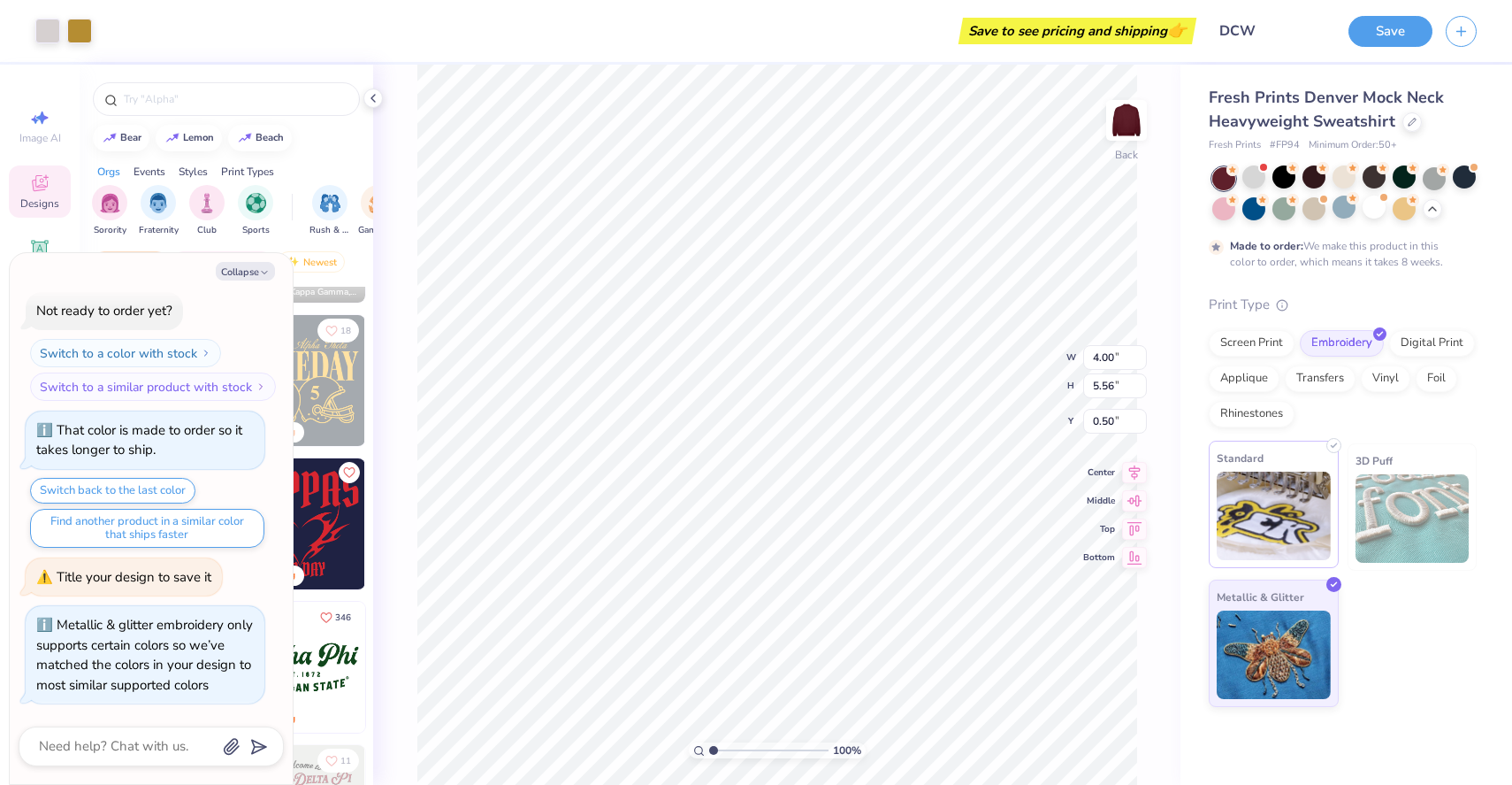
click at [1293, 526] on img at bounding box center [1274, 516] width 114 height 89
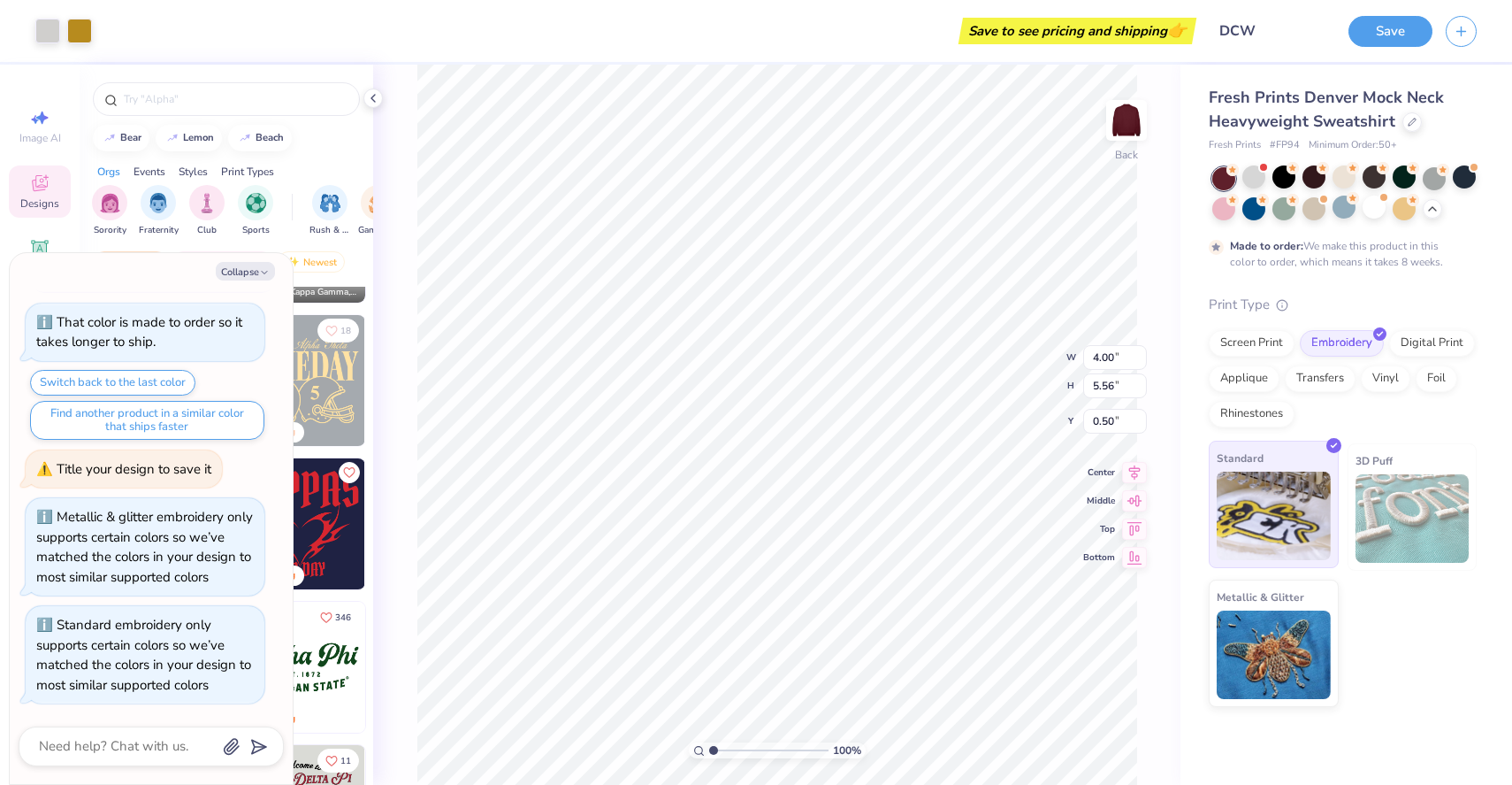
click at [1296, 520] on img at bounding box center [1274, 516] width 114 height 89
click at [1270, 512] on img at bounding box center [1274, 516] width 114 height 89
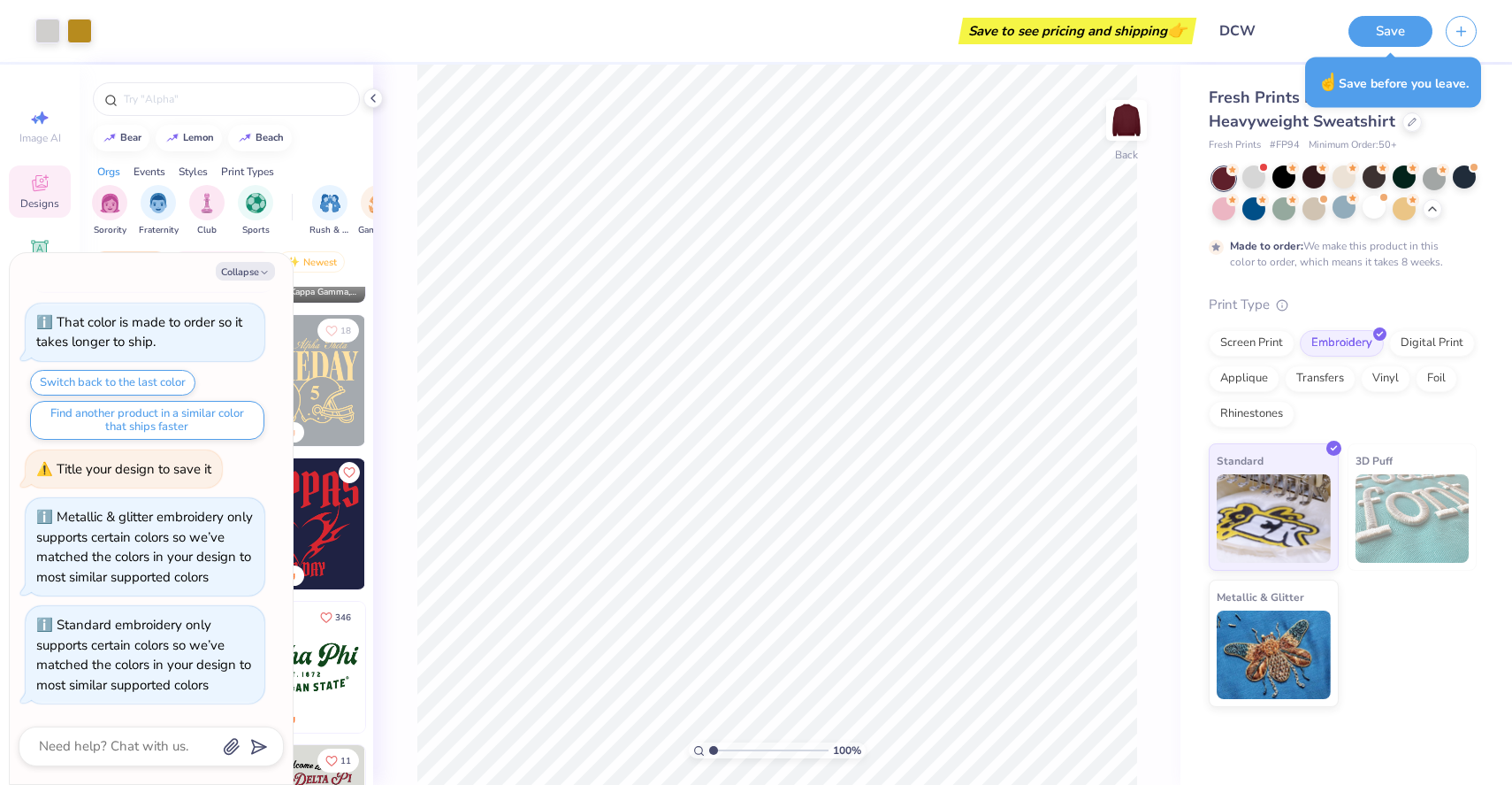
type textarea "x"
